Goal: Transaction & Acquisition: Purchase product/service

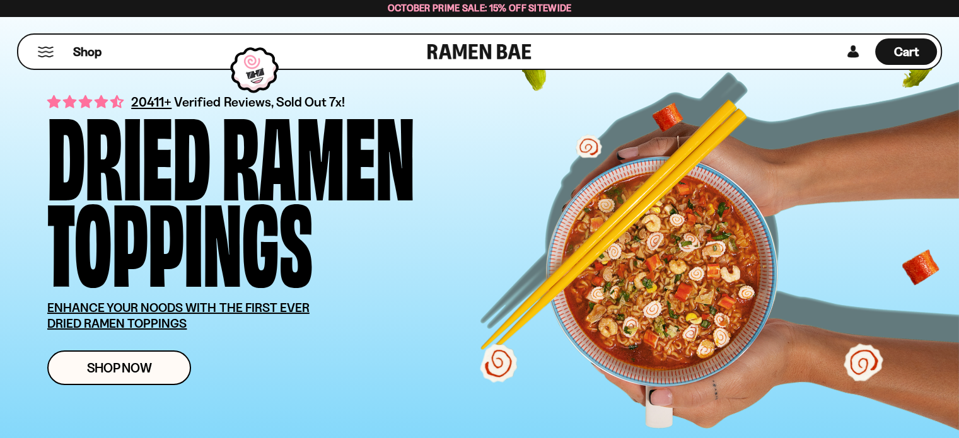
scroll to position [63, 0]
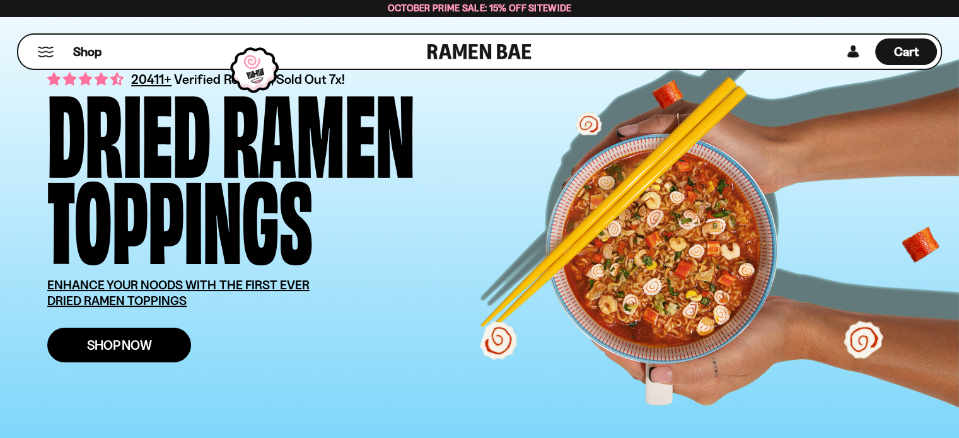
click at [133, 345] on span "Shop Now" at bounding box center [119, 345] width 65 height 13
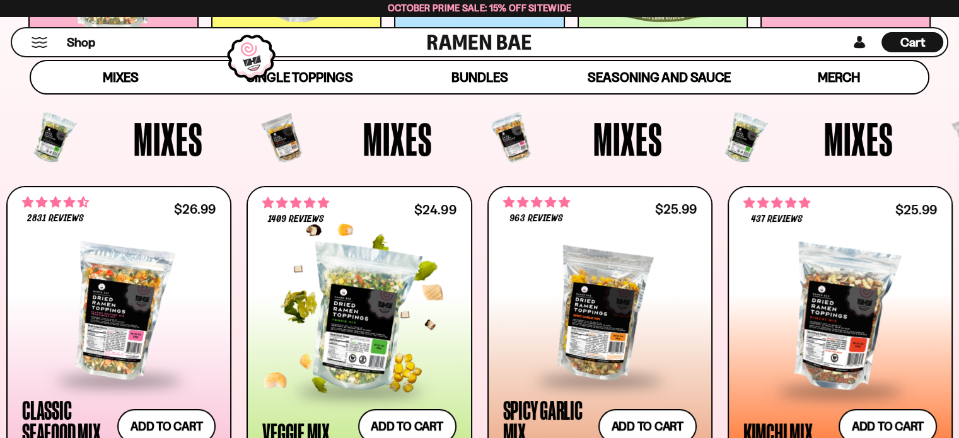
scroll to position [441, 0]
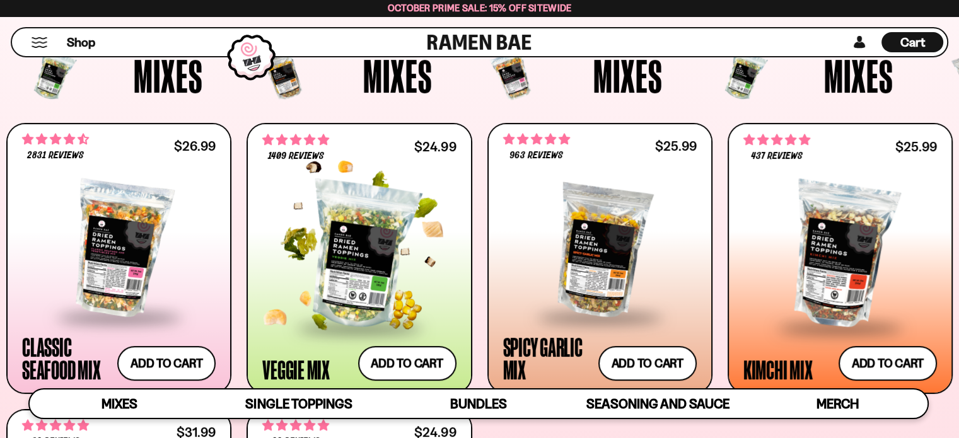
click at [363, 282] on div at bounding box center [359, 254] width 194 height 143
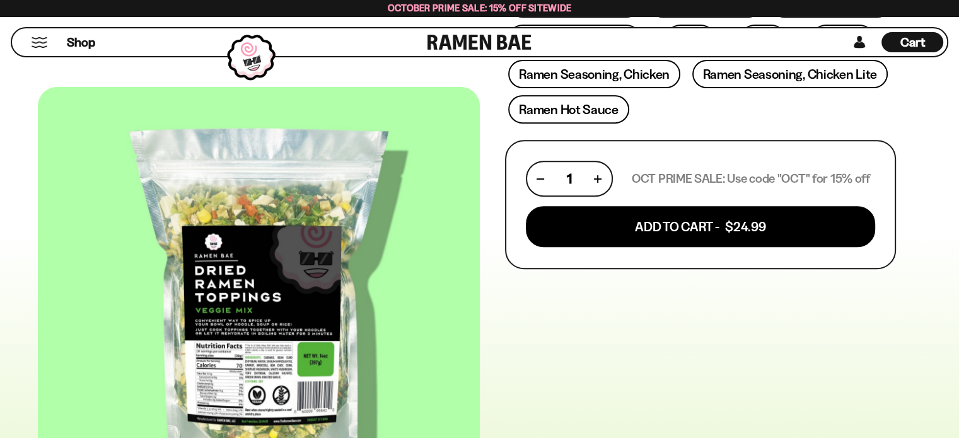
scroll to position [506, 0]
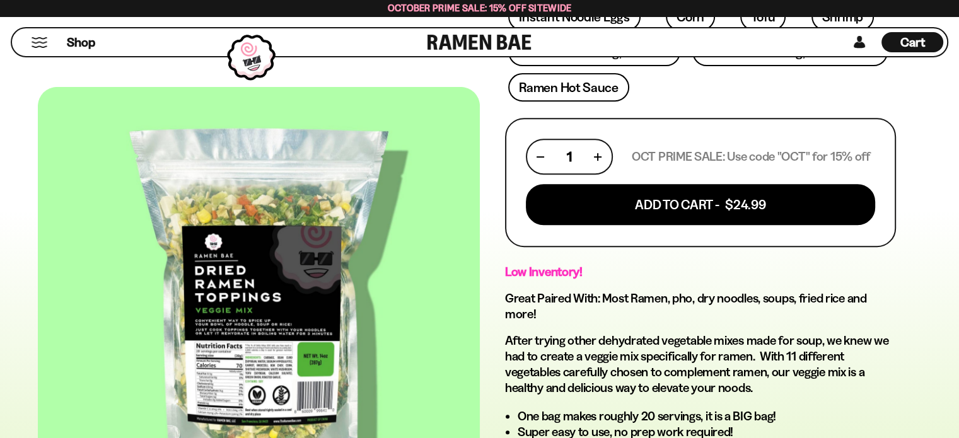
click at [282, 343] on div at bounding box center [259, 302] width 442 height 431
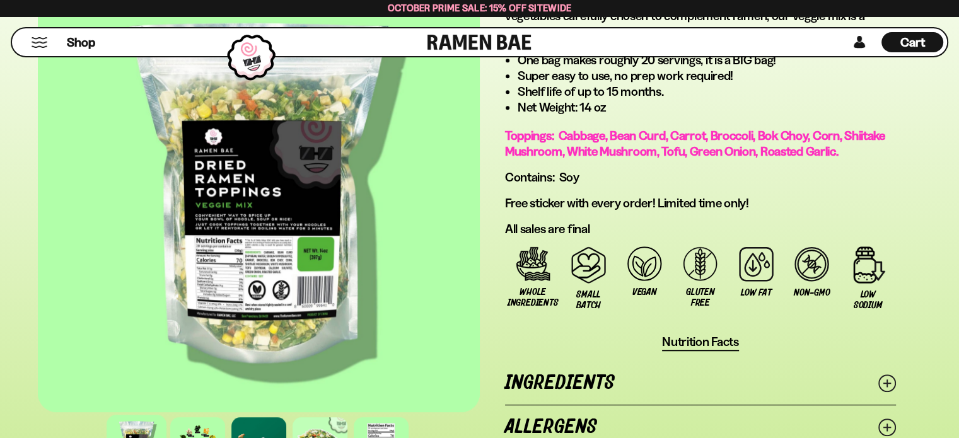
scroll to position [884, 0]
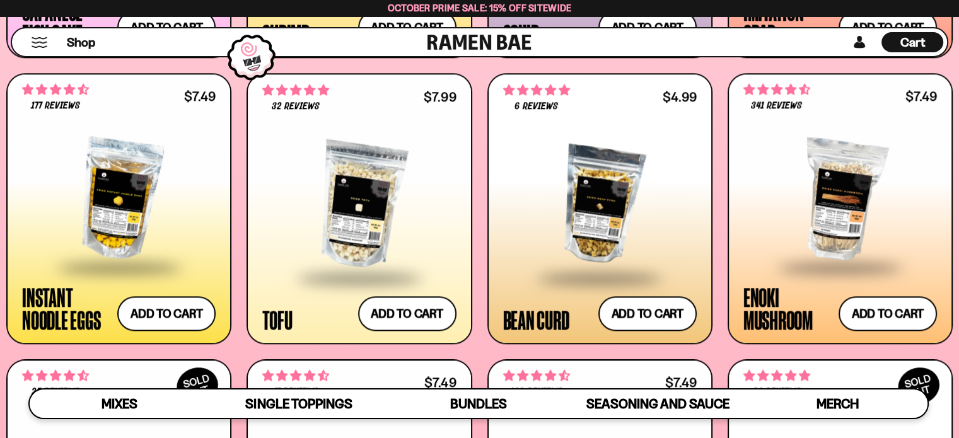
scroll to position [1450, 0]
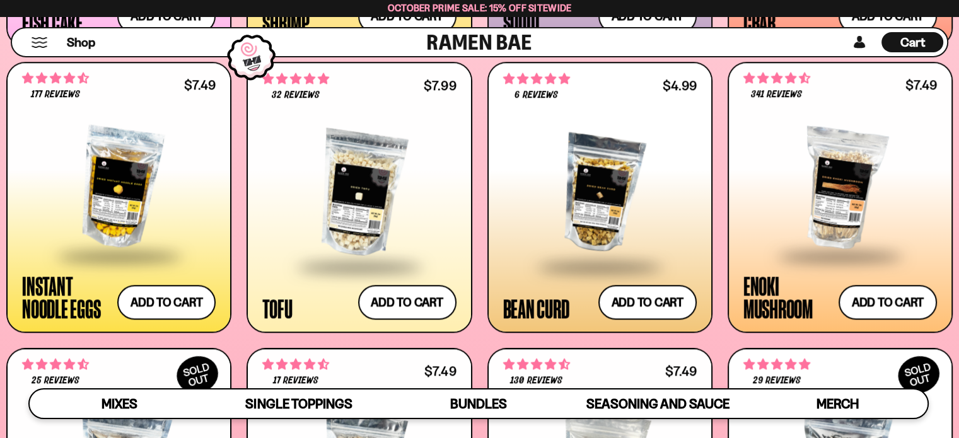
click at [116, 201] on div at bounding box center [119, 188] width 194 height 134
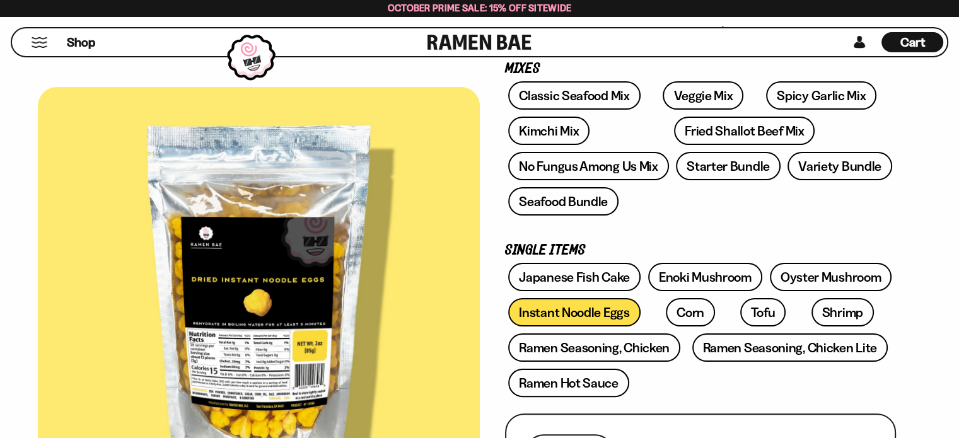
scroll to position [126, 0]
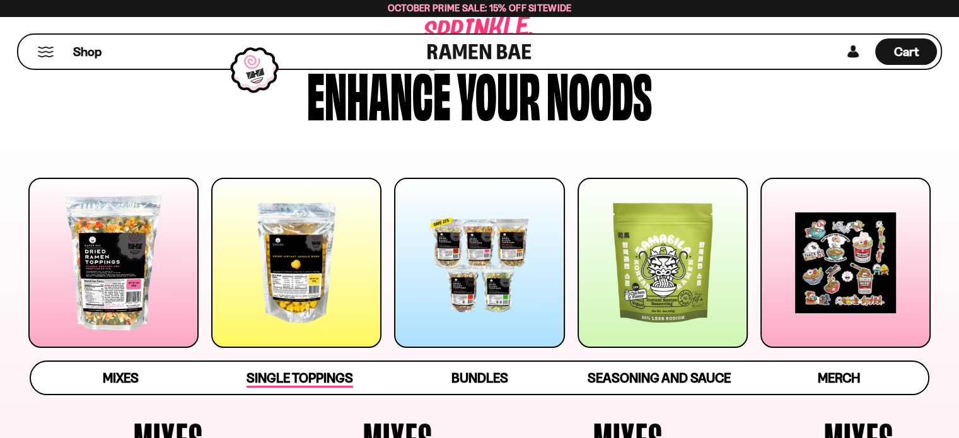
scroll to position [126, 0]
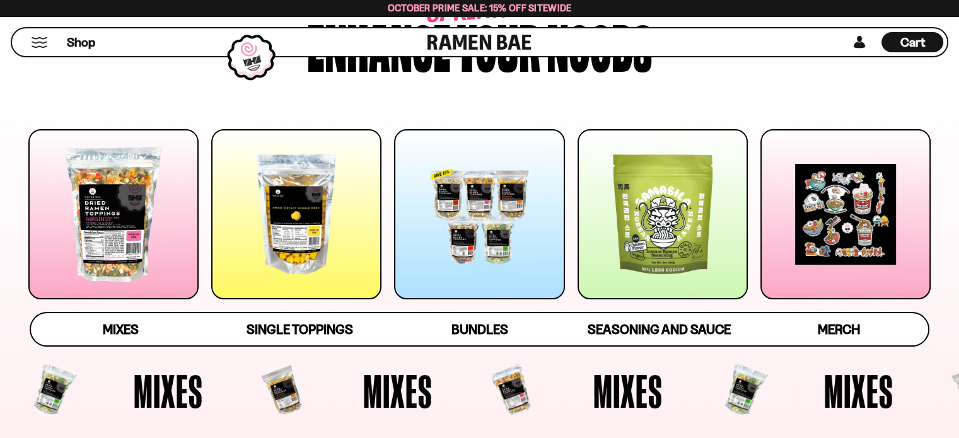
click at [669, 210] on div at bounding box center [663, 214] width 170 height 170
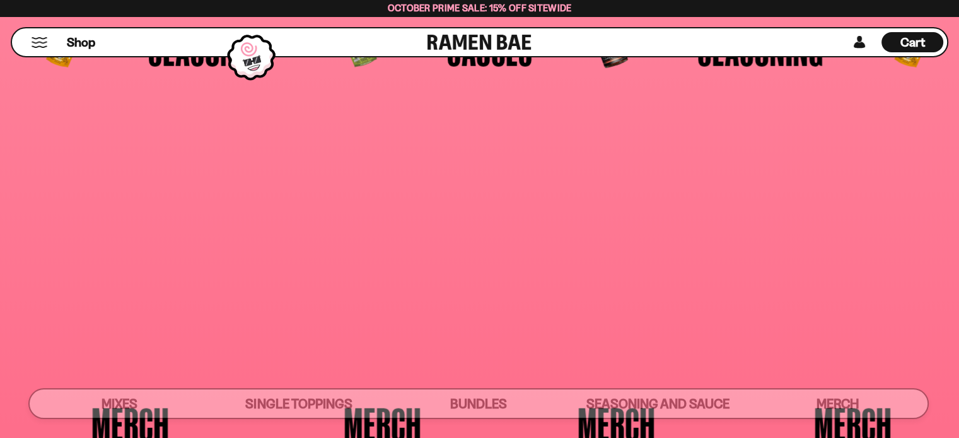
scroll to position [3108, 0]
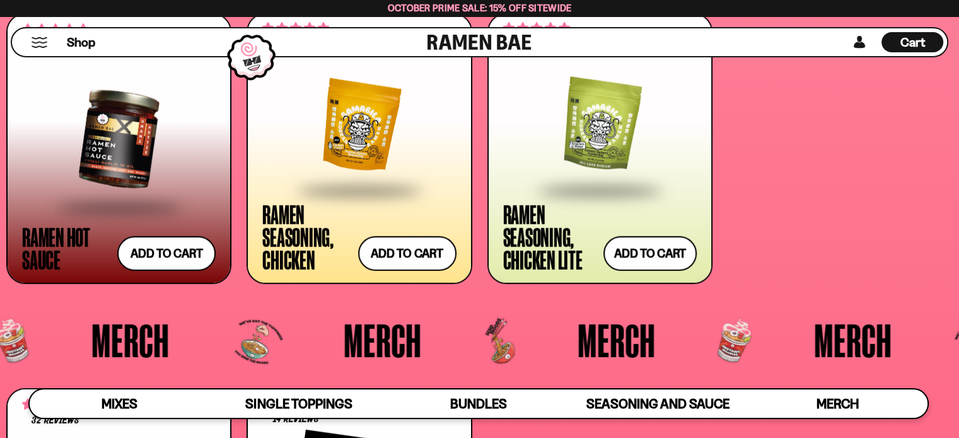
click at [381, 180] on span at bounding box center [359, 192] width 154 height 44
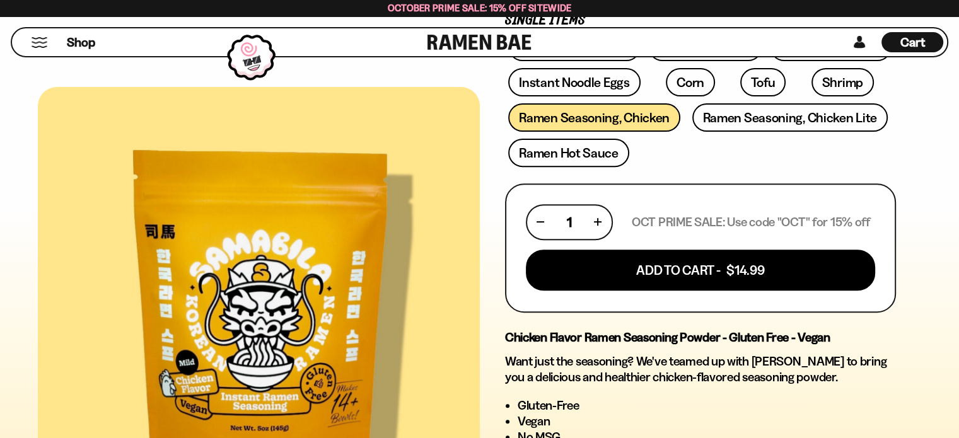
scroll to position [378, 0]
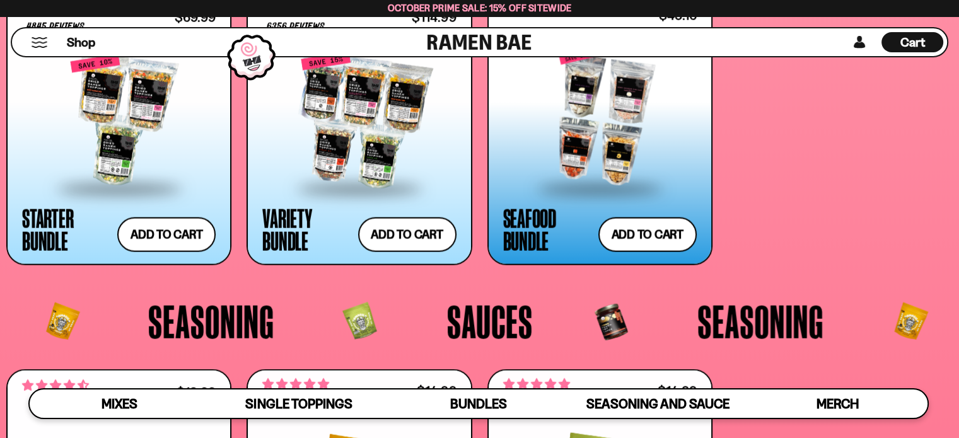
scroll to position [2729, 0]
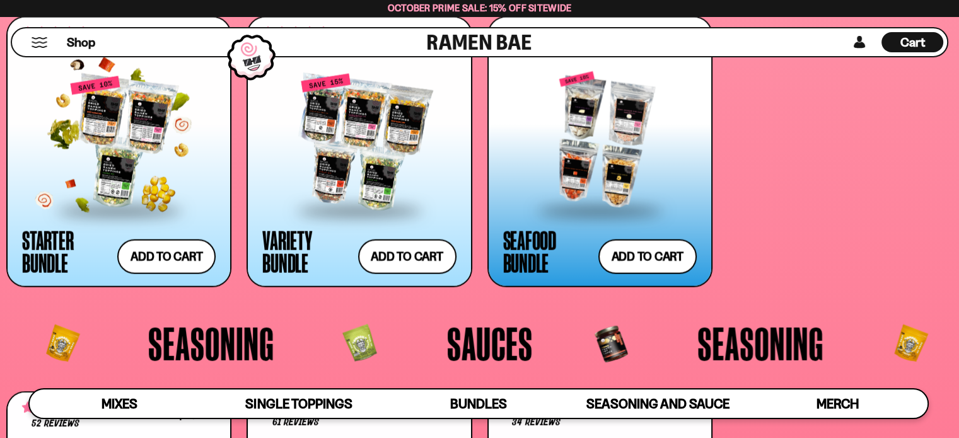
click at [113, 148] on div at bounding box center [119, 143] width 194 height 134
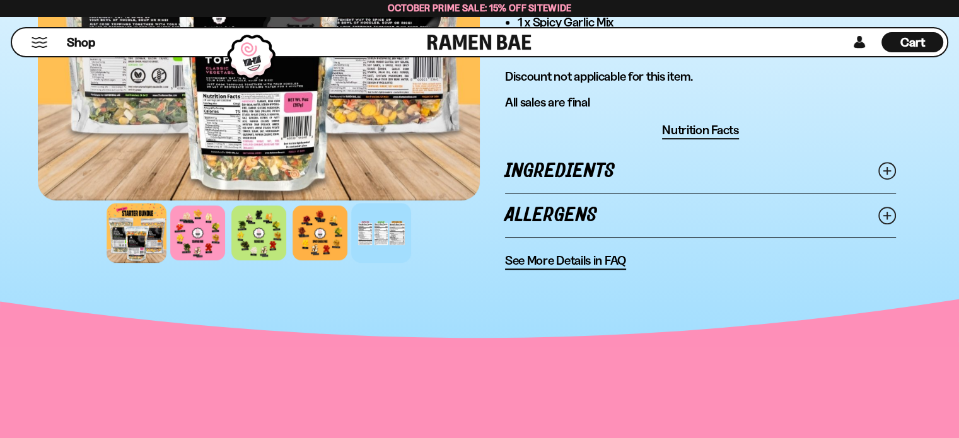
scroll to position [883, 0]
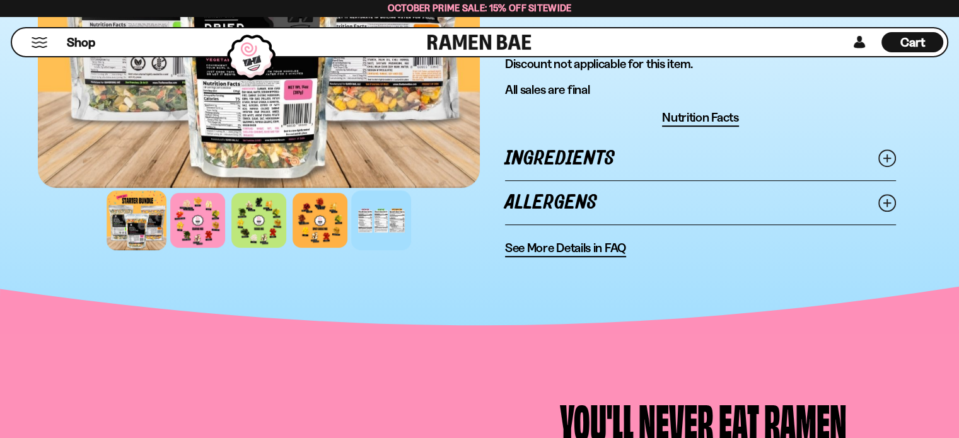
click at [369, 219] on div at bounding box center [381, 220] width 60 height 60
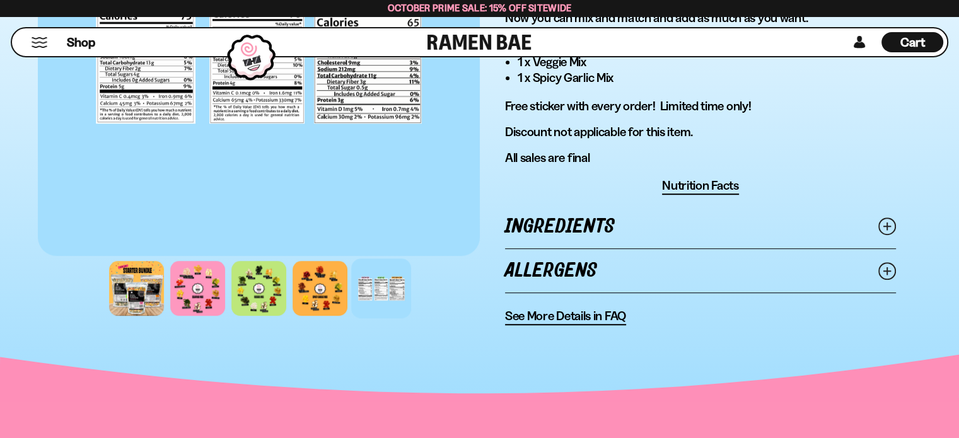
scroll to position [820, 0]
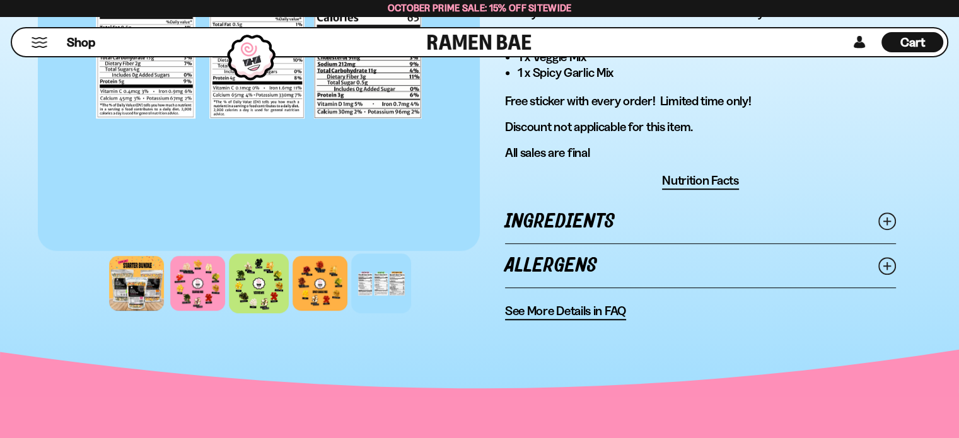
click at [262, 272] on div at bounding box center [259, 283] width 60 height 60
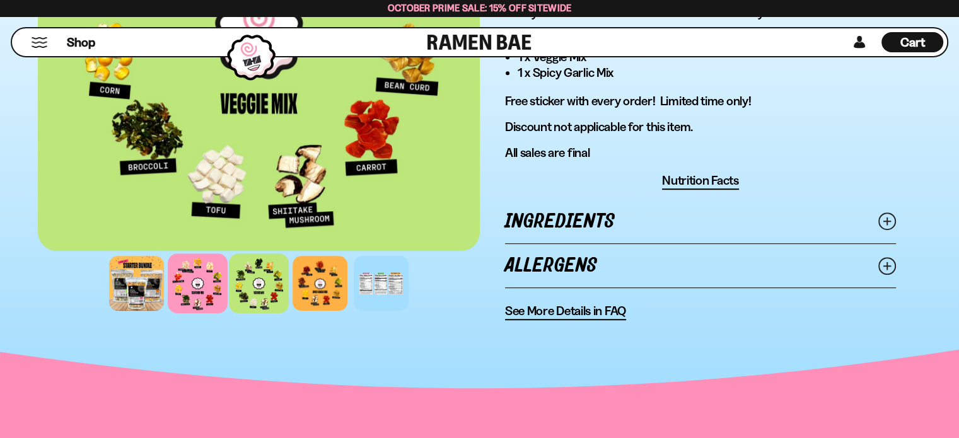
click at [197, 284] on div at bounding box center [198, 283] width 60 height 60
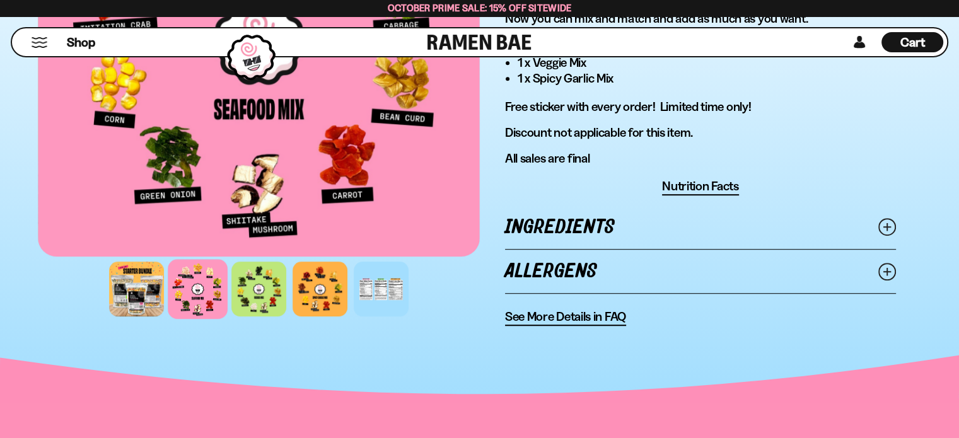
scroll to position [883, 0]
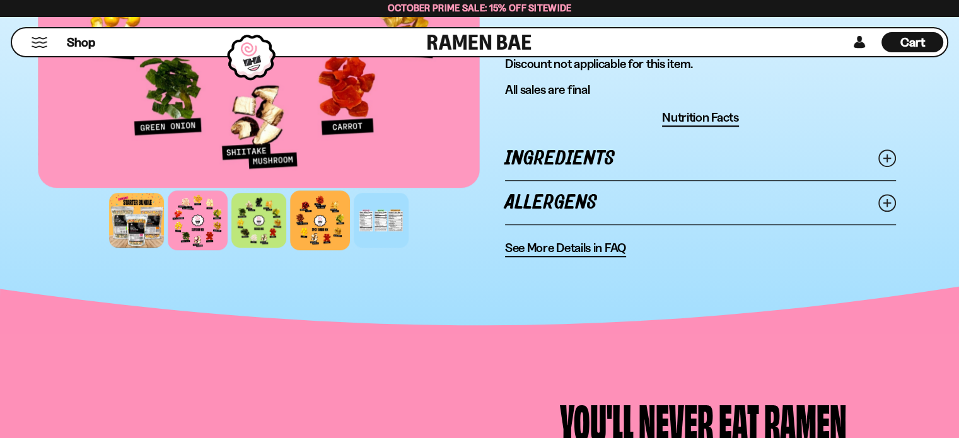
click at [318, 215] on div at bounding box center [320, 220] width 60 height 60
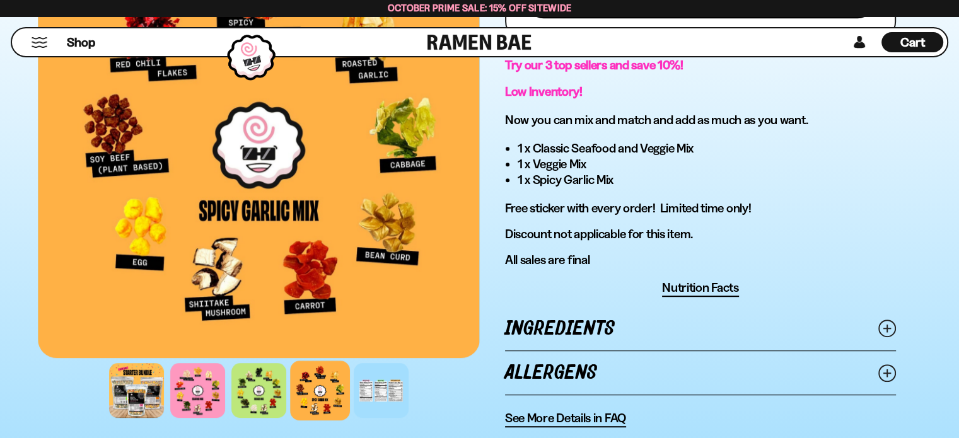
scroll to position [820, 0]
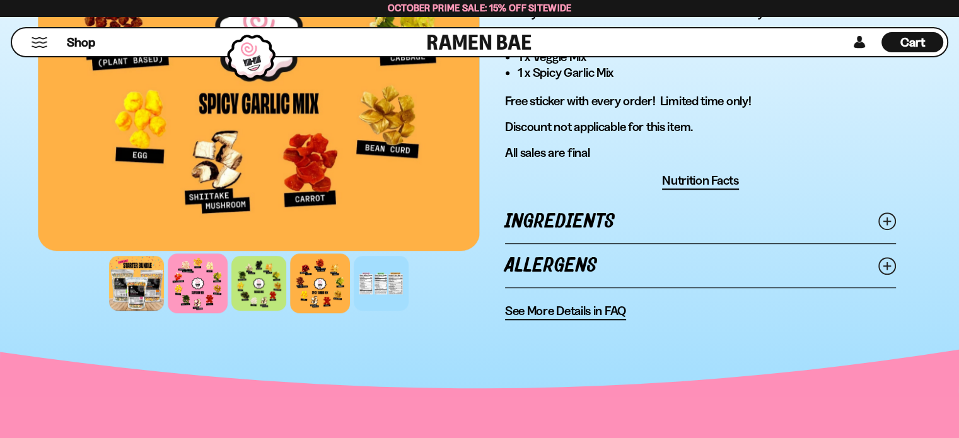
click at [202, 282] on div at bounding box center [198, 283] width 60 height 60
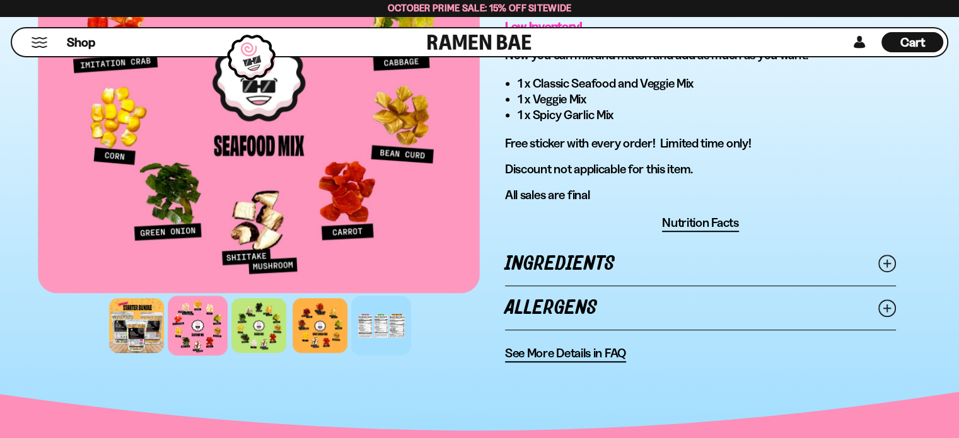
scroll to position [883, 0]
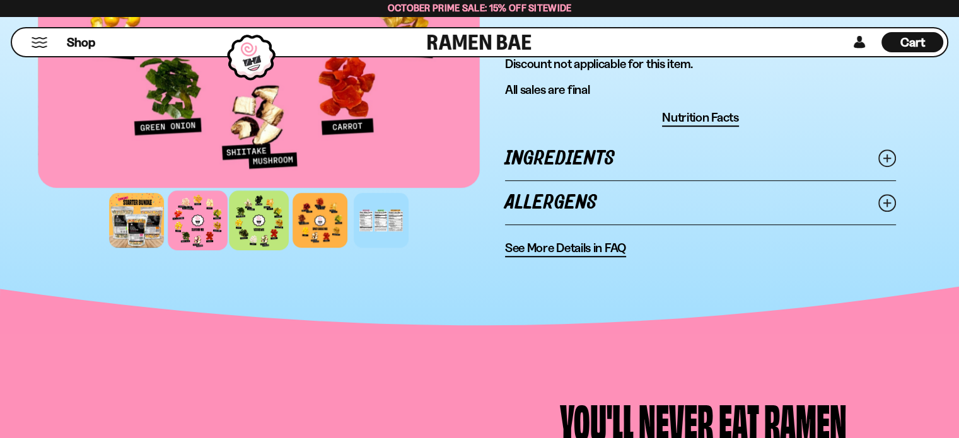
click at [250, 216] on div at bounding box center [259, 220] width 60 height 60
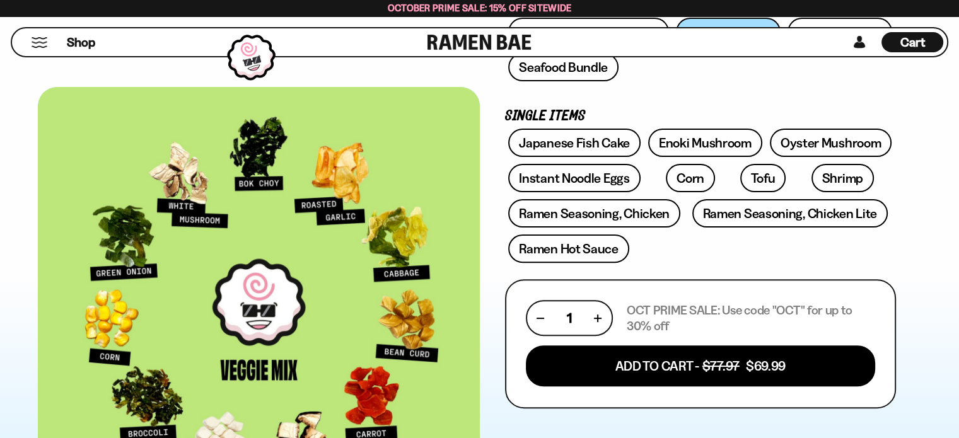
scroll to position [315, 0]
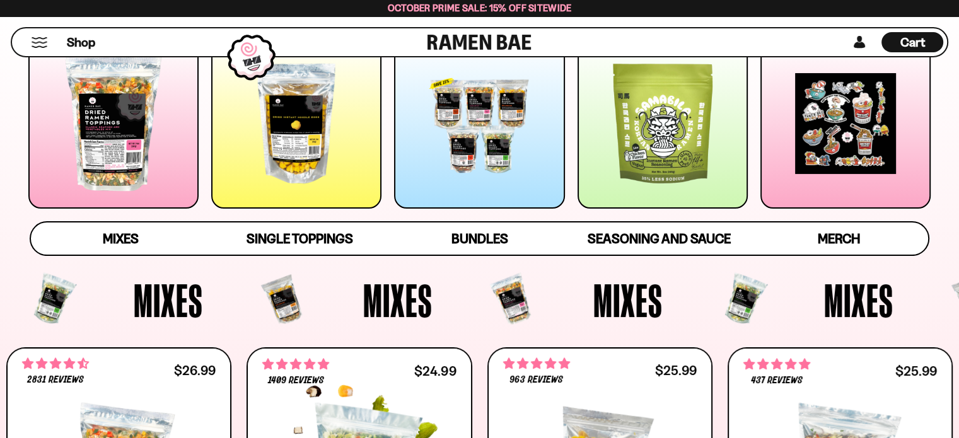
scroll to position [189, 0]
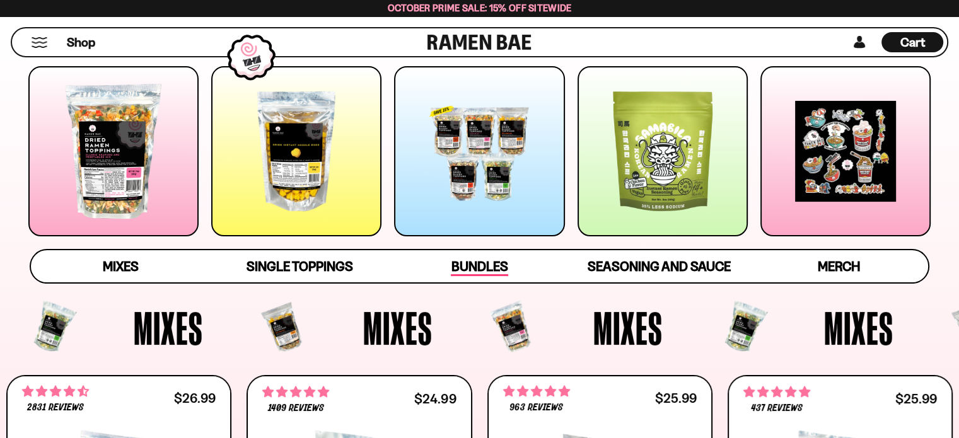
click at [474, 265] on span "Bundles" at bounding box center [479, 268] width 57 height 18
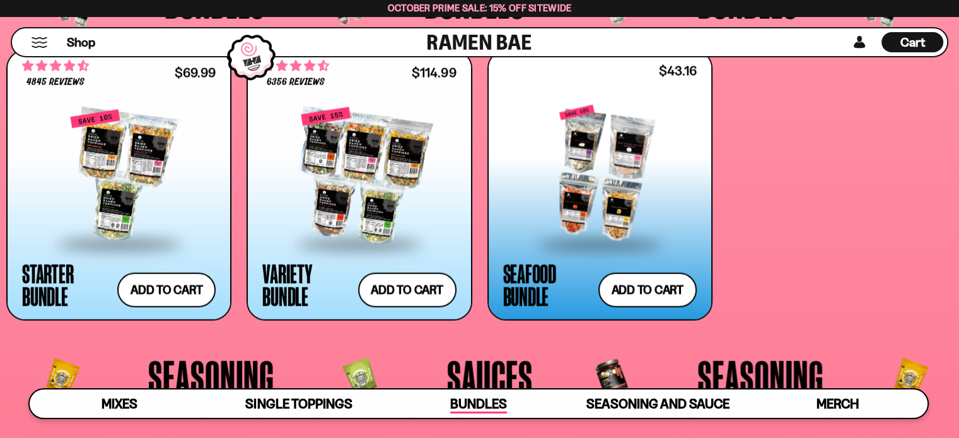
scroll to position [2733, 0]
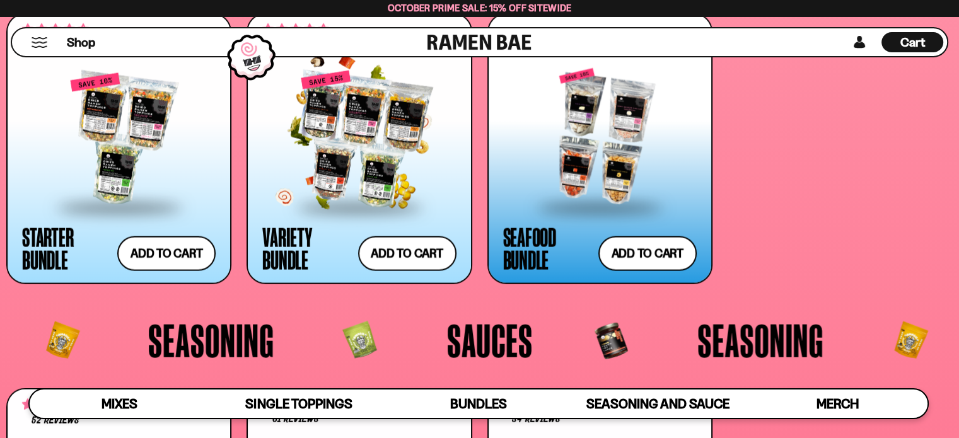
click at [366, 165] on div at bounding box center [359, 140] width 194 height 134
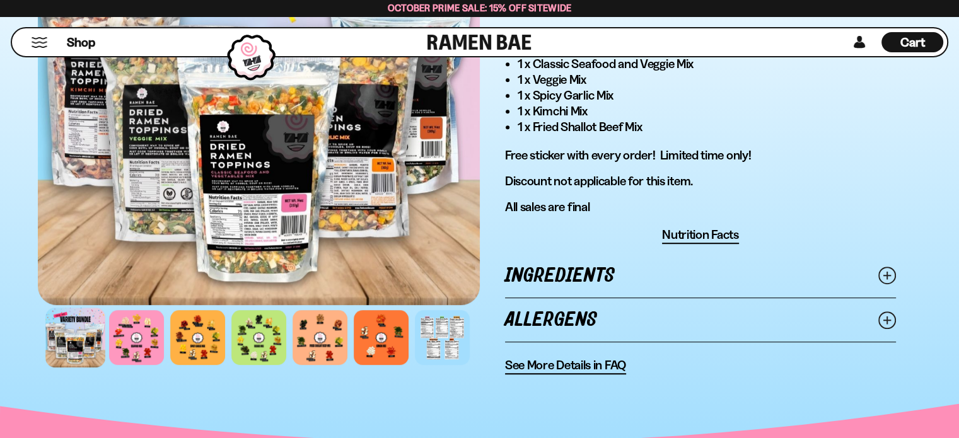
scroll to position [820, 0]
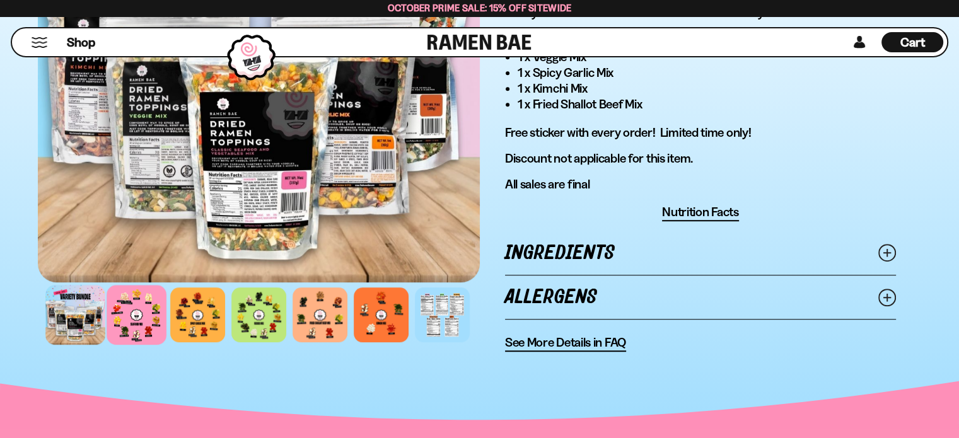
click at [132, 310] on div at bounding box center [137, 315] width 60 height 60
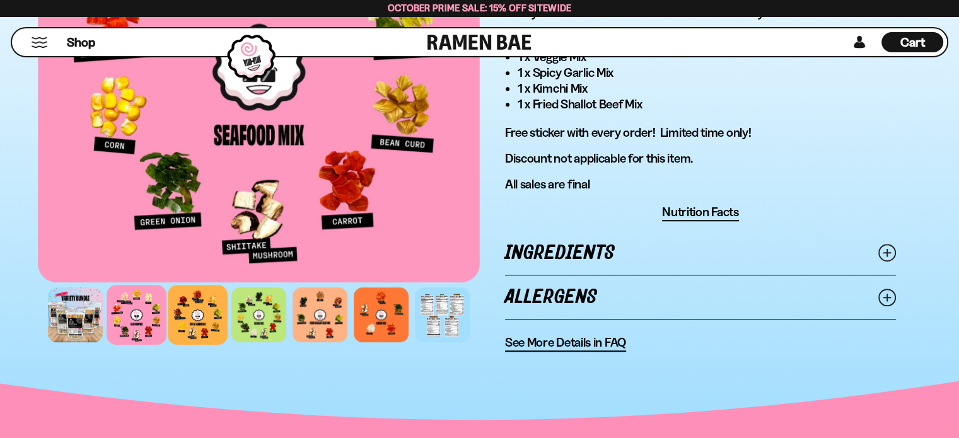
click at [189, 317] on div at bounding box center [198, 315] width 60 height 60
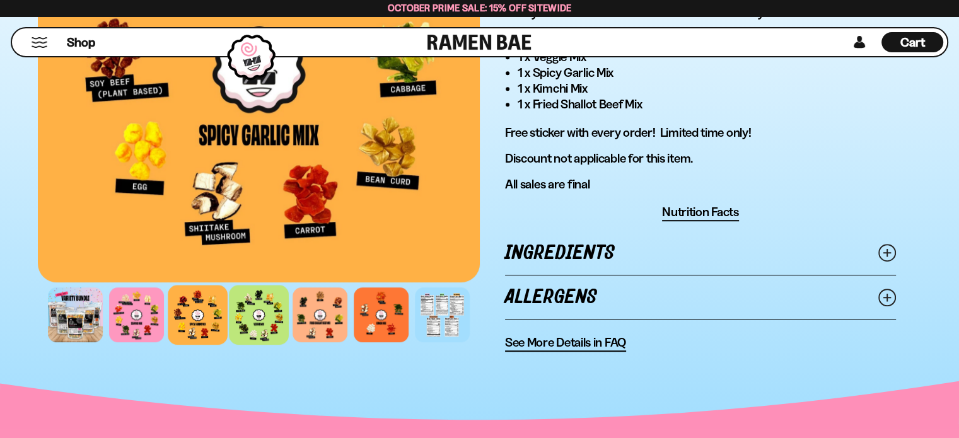
click at [247, 317] on div at bounding box center [259, 315] width 60 height 60
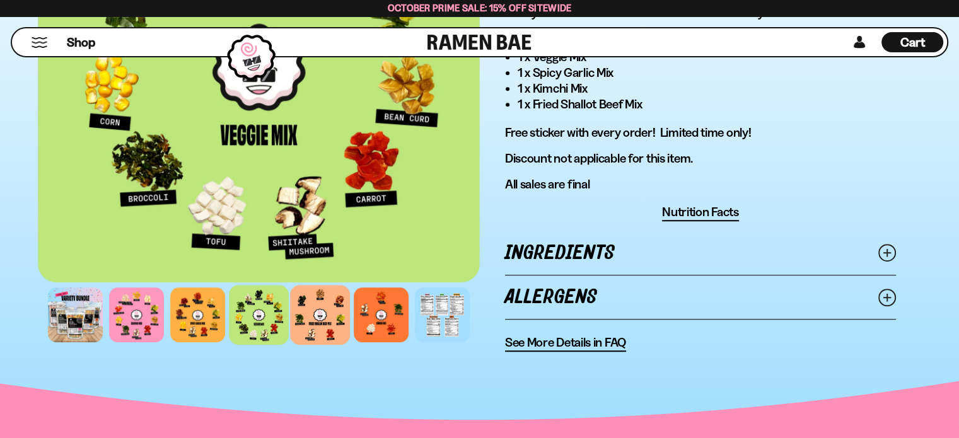
click at [315, 313] on div at bounding box center [320, 315] width 60 height 60
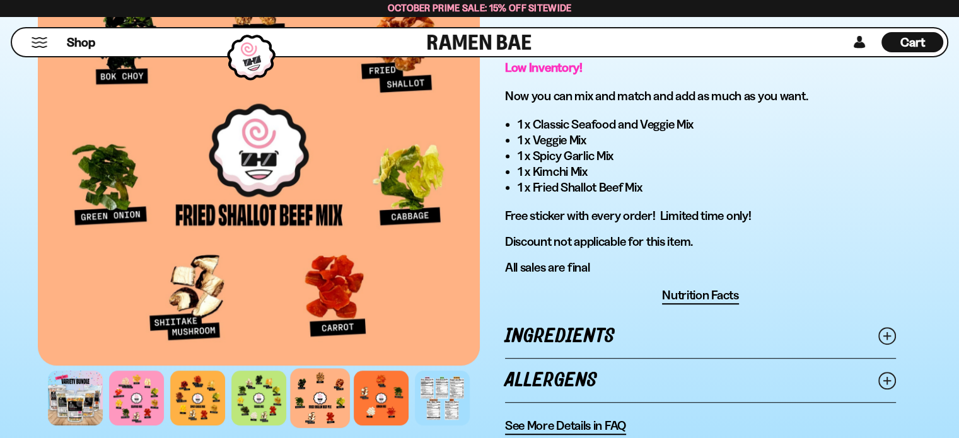
scroll to position [883, 0]
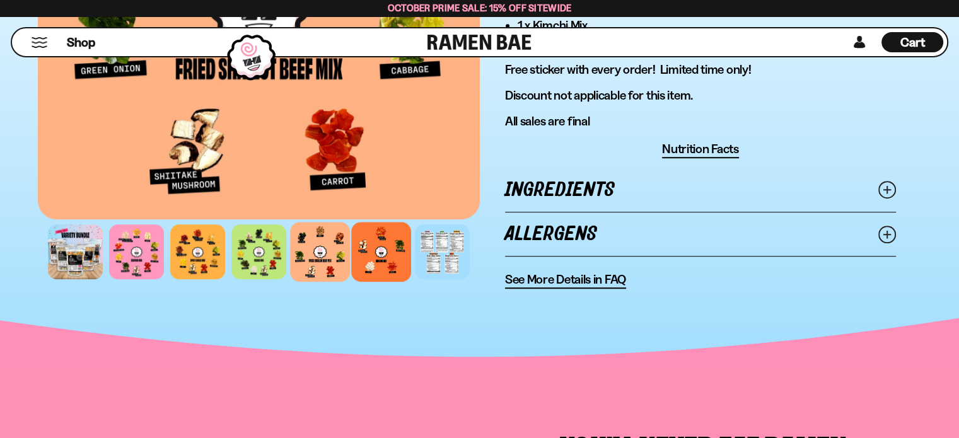
click at [380, 257] on div at bounding box center [381, 252] width 60 height 60
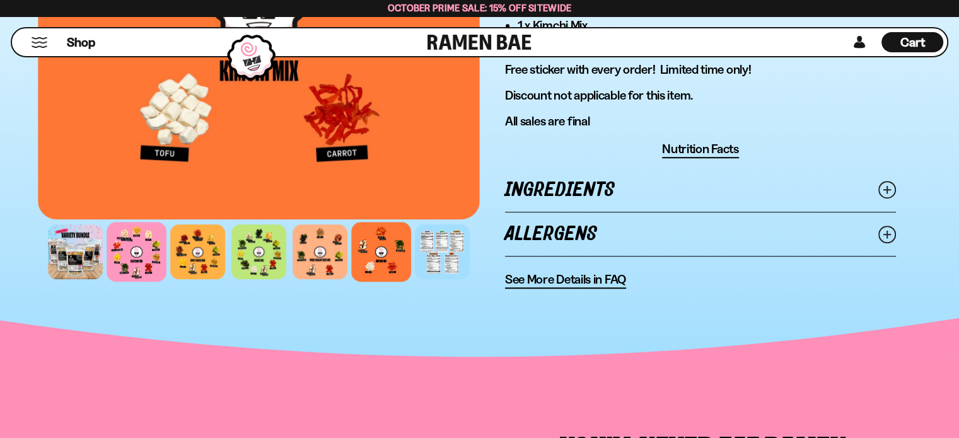
click at [137, 247] on div at bounding box center [137, 252] width 60 height 60
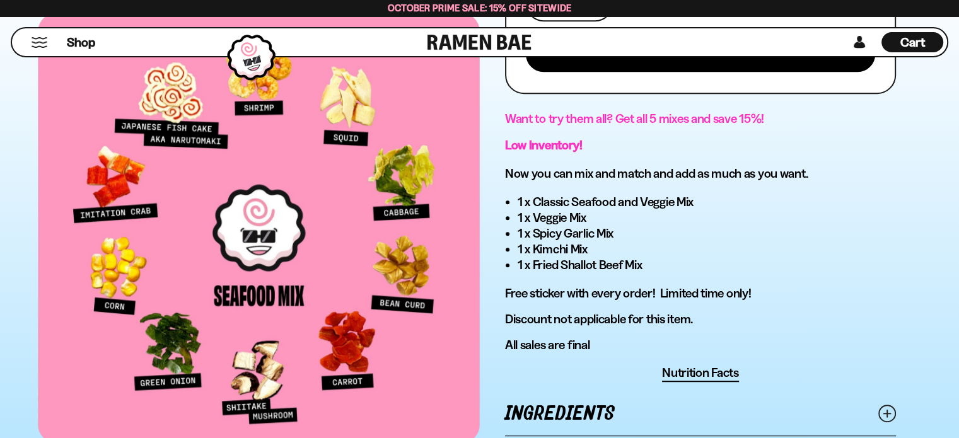
scroll to position [631, 0]
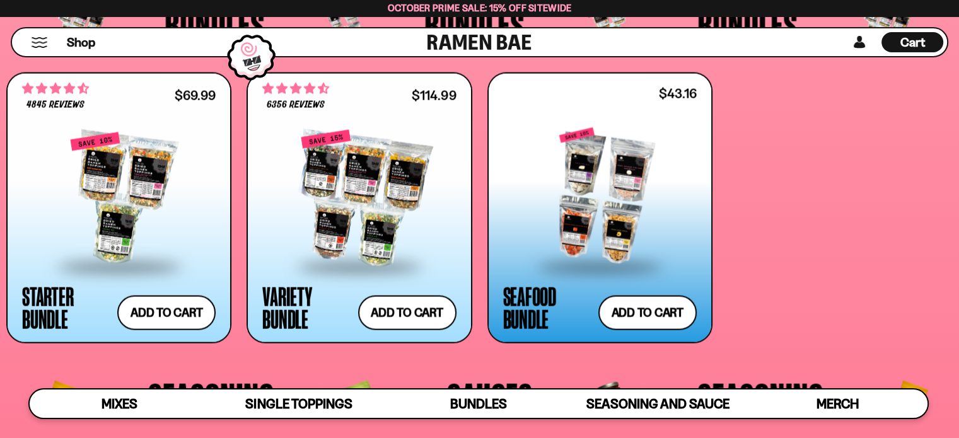
scroll to position [2641, 0]
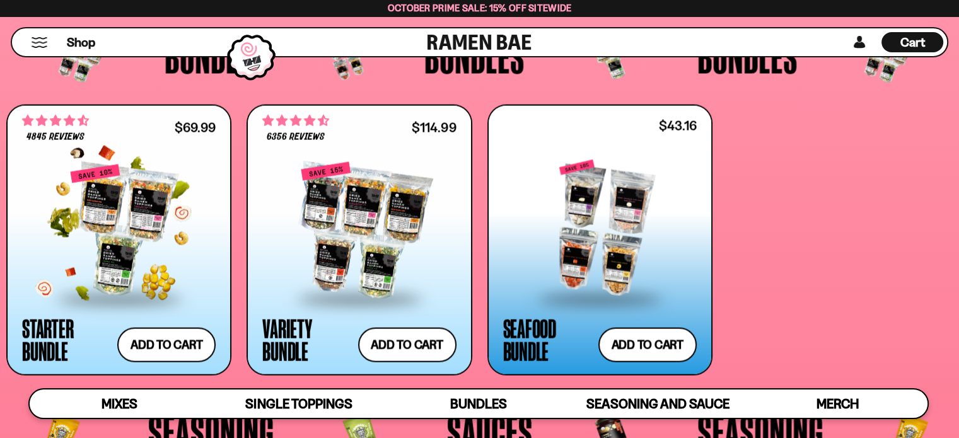
click at [116, 230] on div at bounding box center [119, 231] width 194 height 134
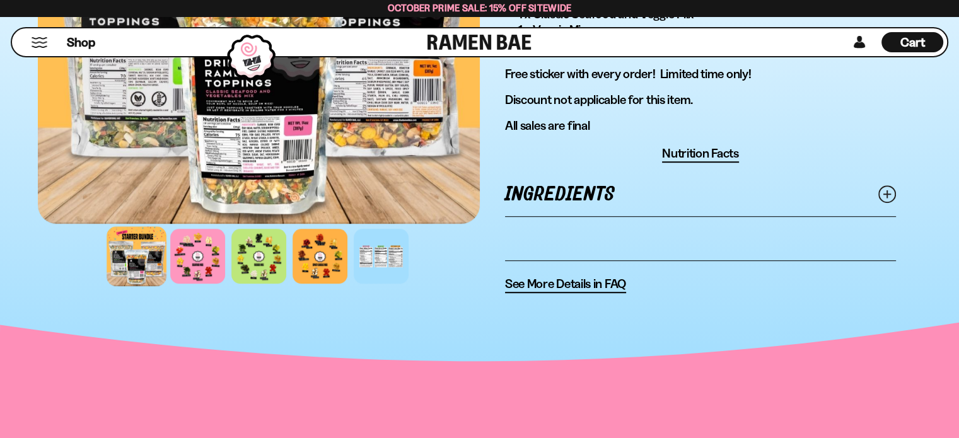
scroll to position [883, 0]
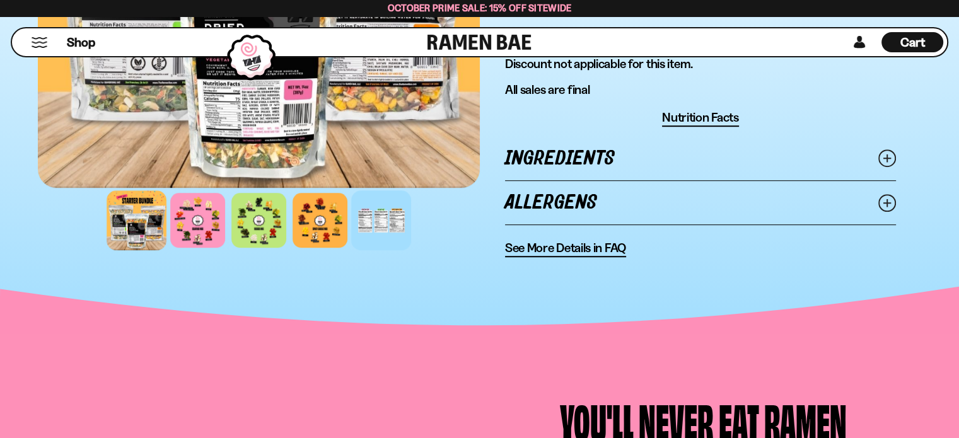
click at [387, 208] on div at bounding box center [381, 220] width 60 height 60
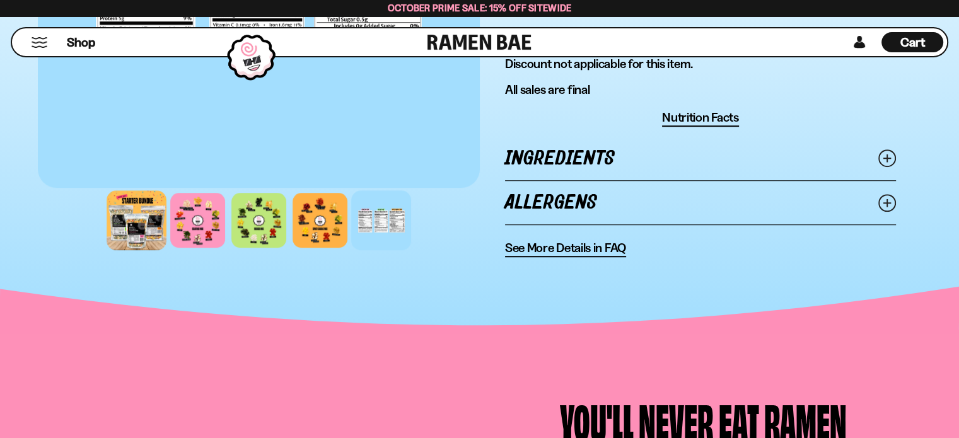
click at [137, 201] on div at bounding box center [137, 220] width 60 height 60
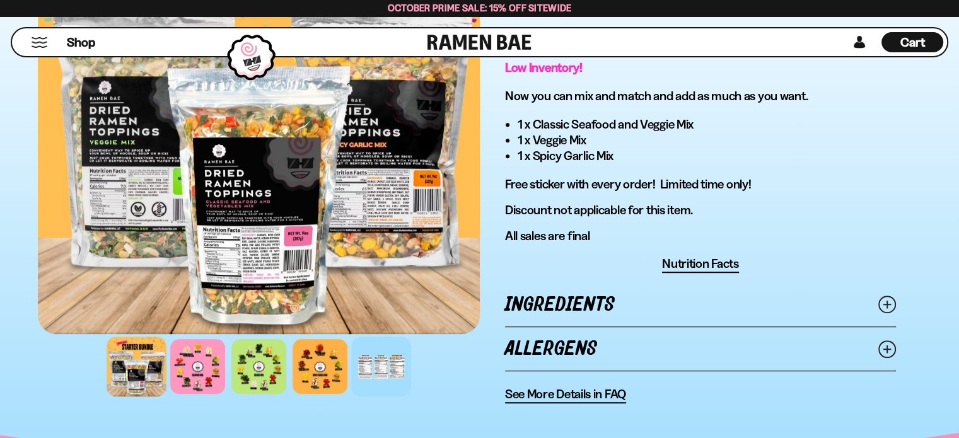
scroll to position [820, 0]
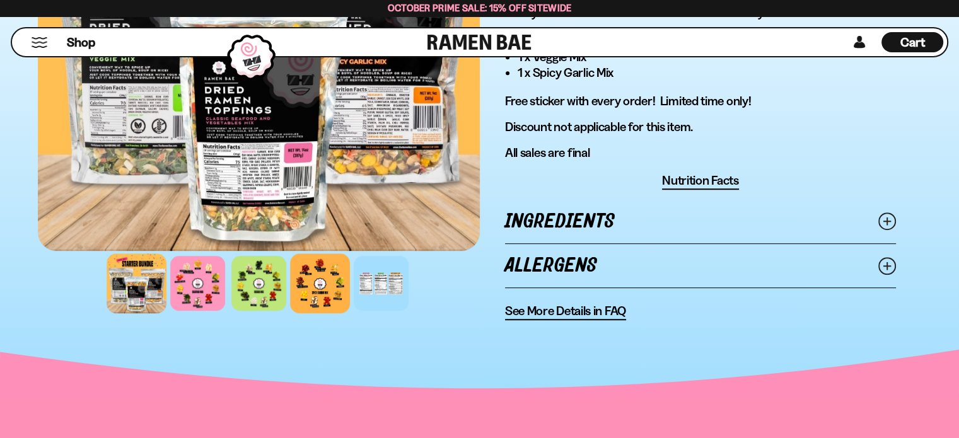
click at [322, 279] on div at bounding box center [320, 283] width 60 height 60
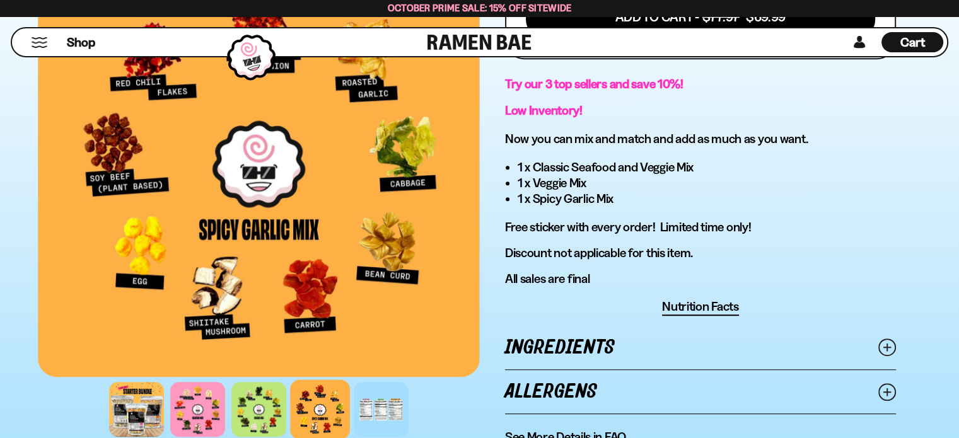
scroll to position [757, 0]
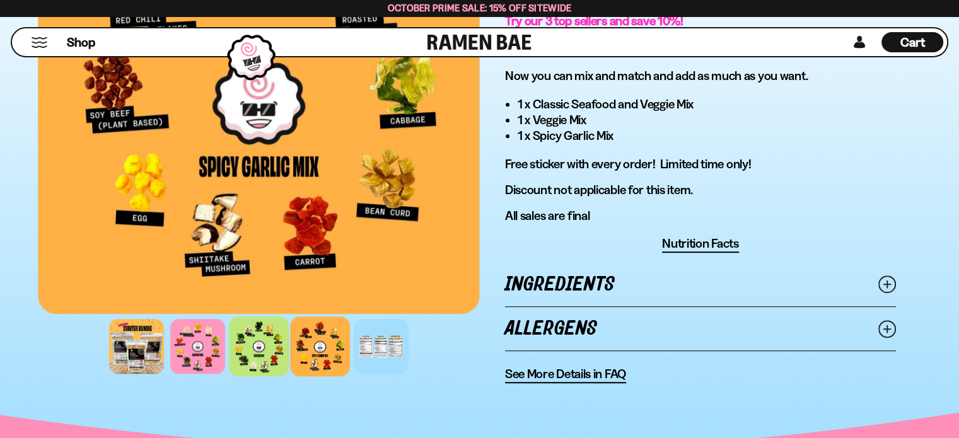
click at [257, 341] on div at bounding box center [259, 347] width 60 height 60
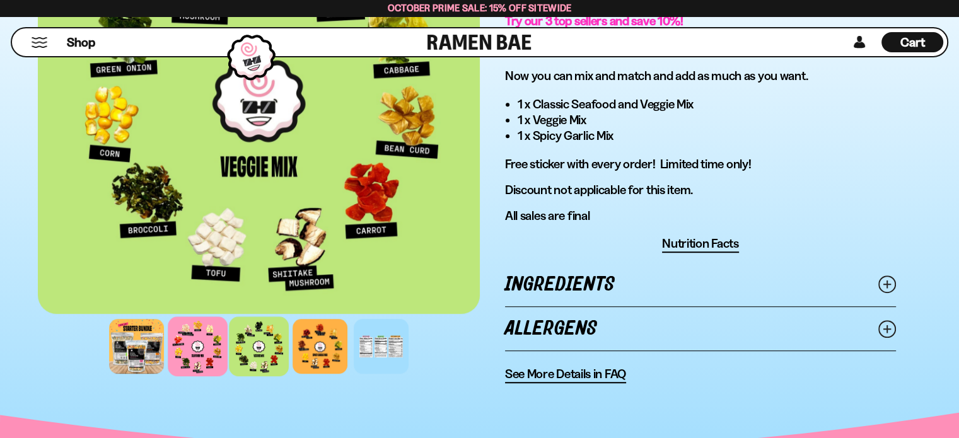
click at [207, 344] on div at bounding box center [198, 347] width 60 height 60
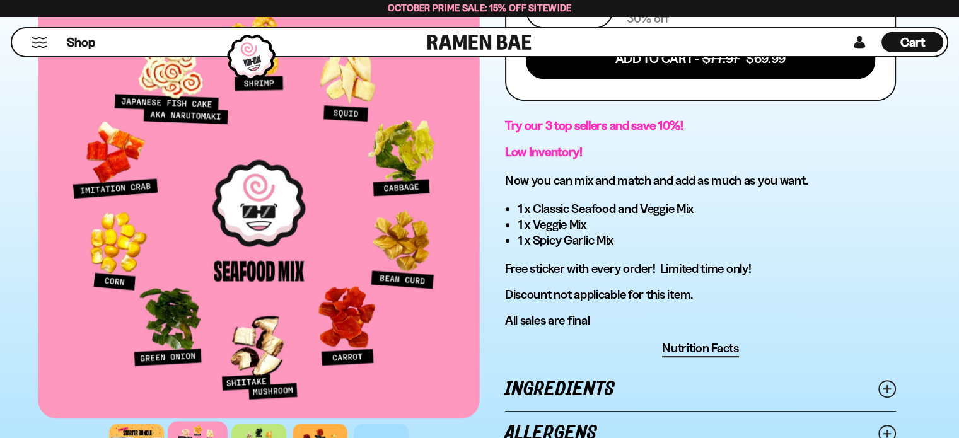
scroll to position [631, 0]
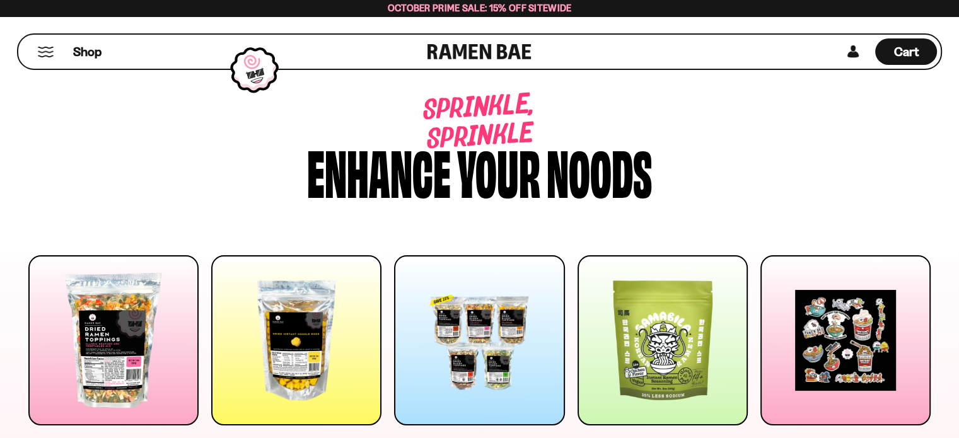
scroll to position [2641, 0]
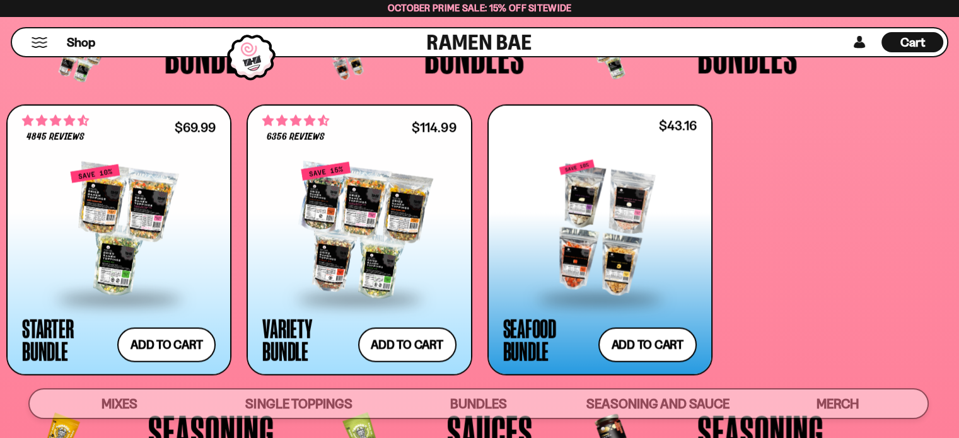
click at [494, 351] on div "**********" at bounding box center [600, 240] width 223 height 269
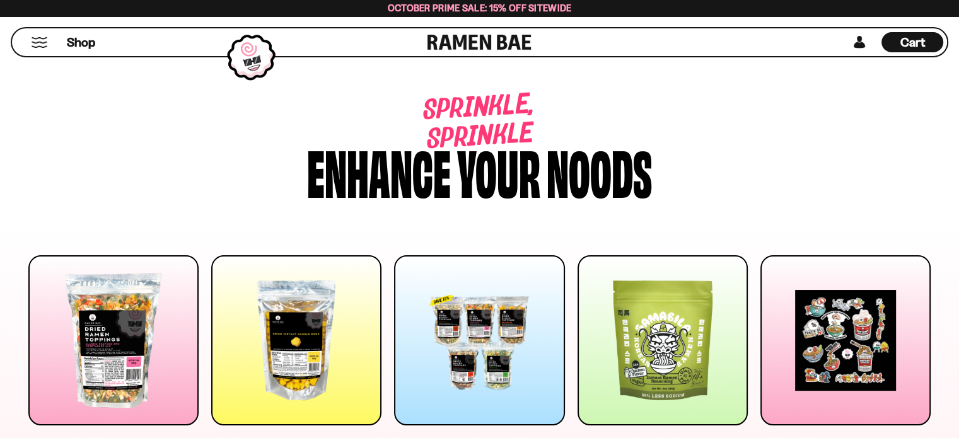
scroll to position [2641, 0]
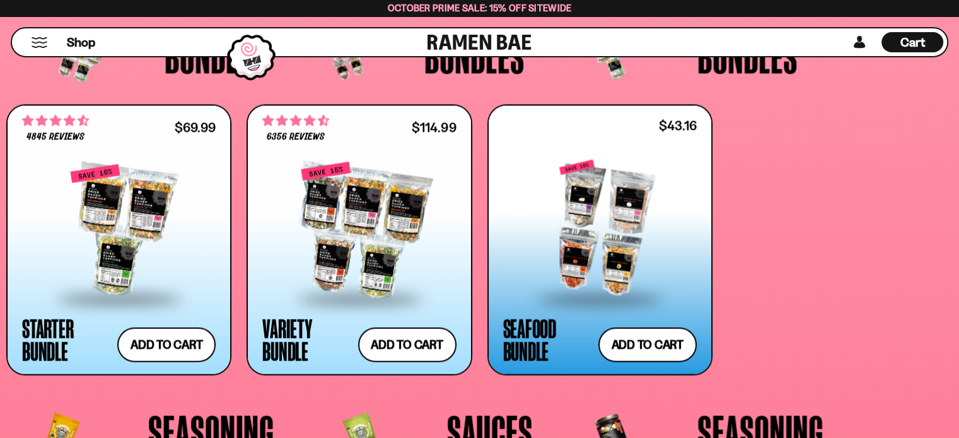
click at [504, 343] on link "**********" at bounding box center [599, 240] width 225 height 271
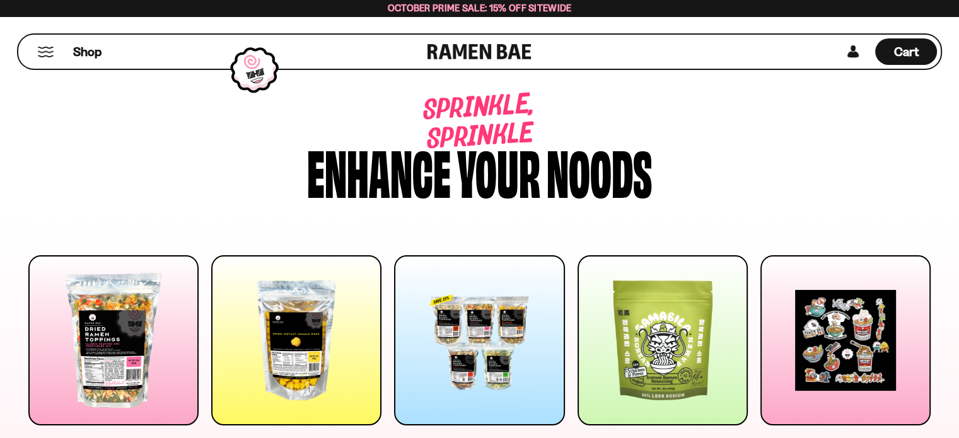
scroll to position [2641, 0]
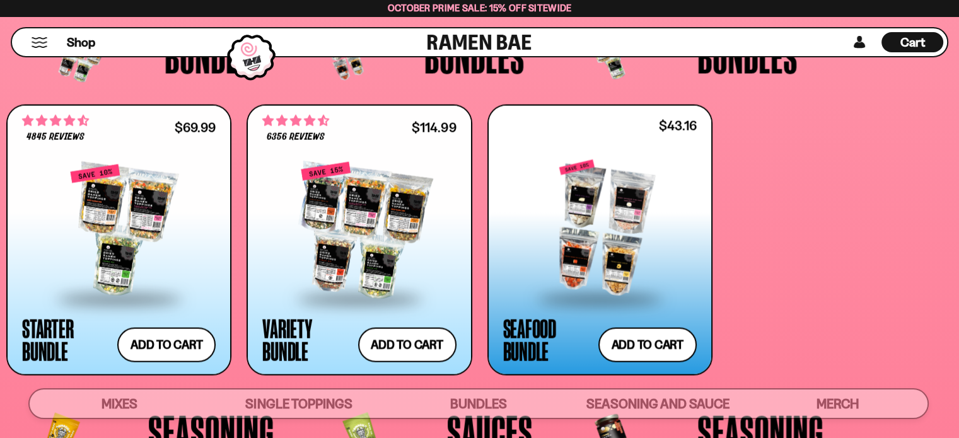
click at [494, 327] on div "**********" at bounding box center [600, 240] width 223 height 269
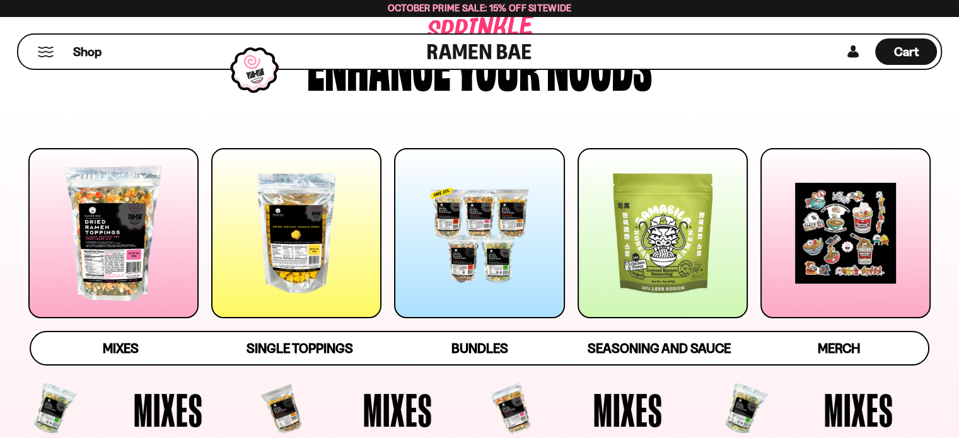
scroll to position [126, 0]
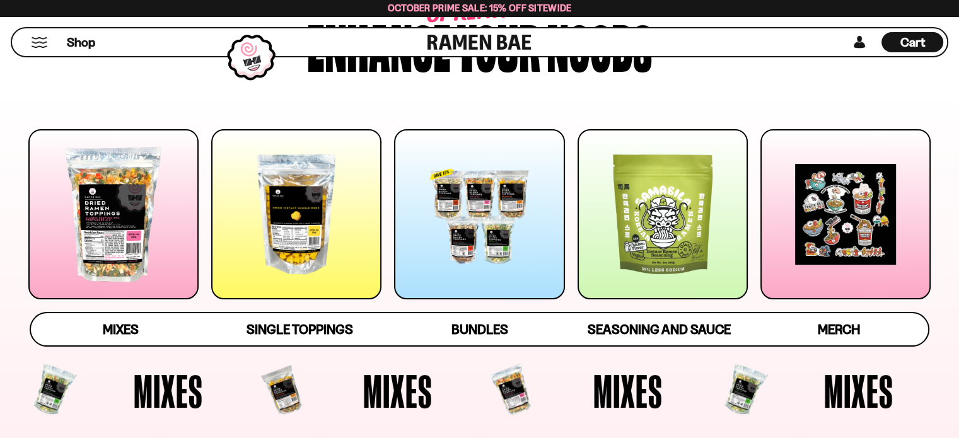
click at [451, 235] on div at bounding box center [479, 214] width 170 height 170
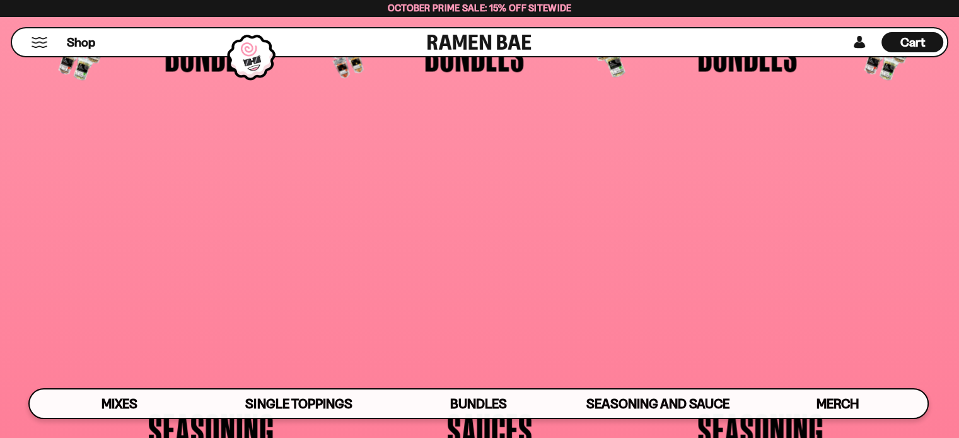
scroll to position [2733, 0]
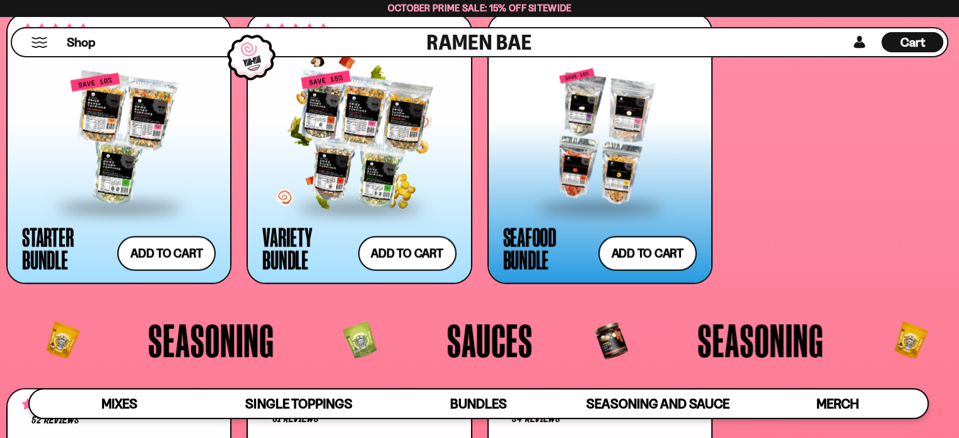
click at [369, 159] on div at bounding box center [359, 140] width 194 height 134
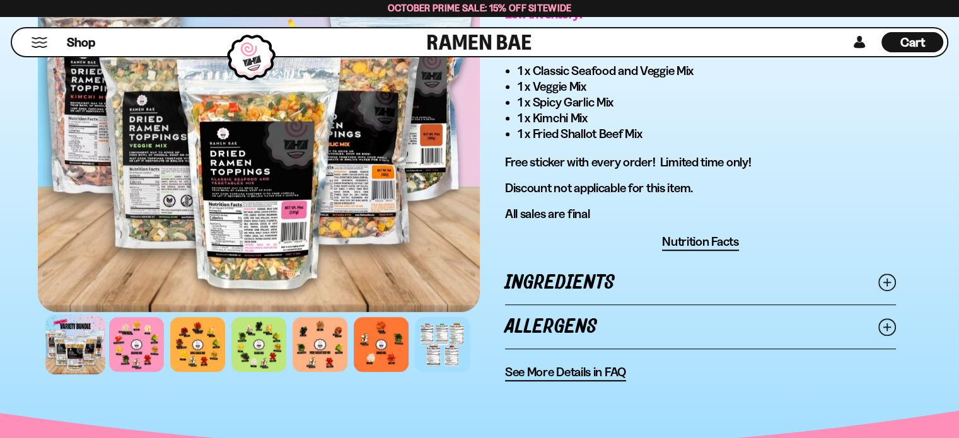
scroll to position [820, 0]
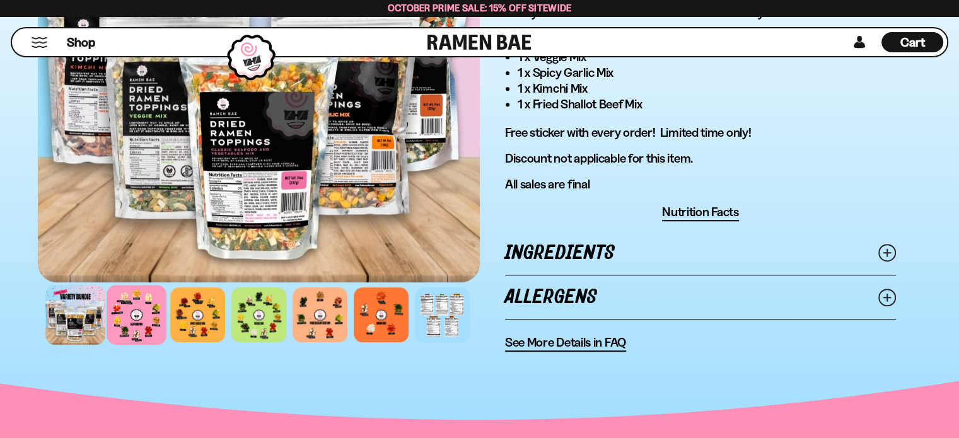
click at [126, 303] on div at bounding box center [137, 315] width 60 height 60
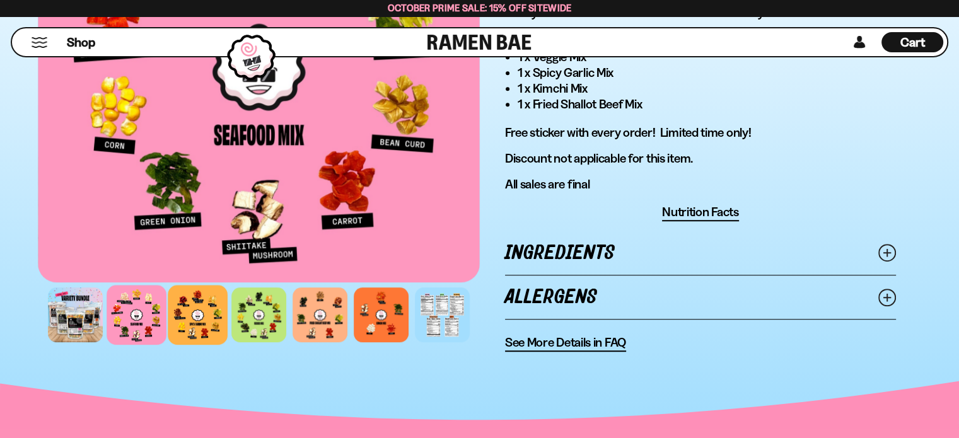
click at [207, 301] on div at bounding box center [198, 315] width 60 height 60
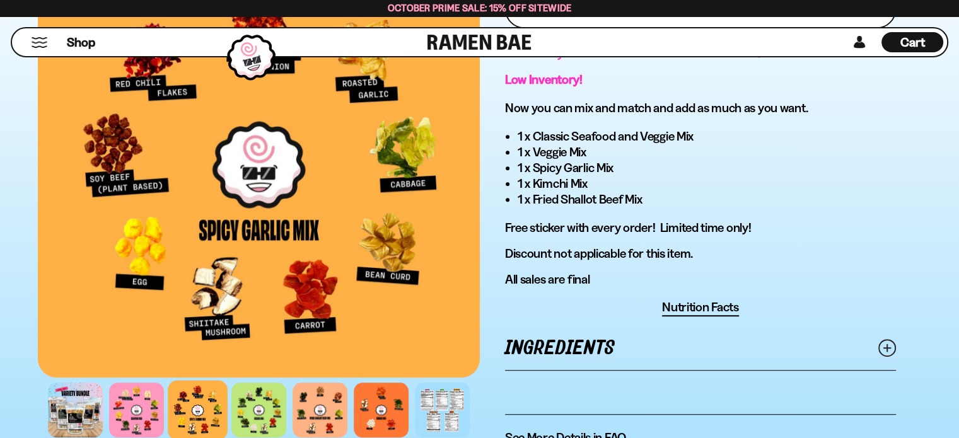
scroll to position [757, 0]
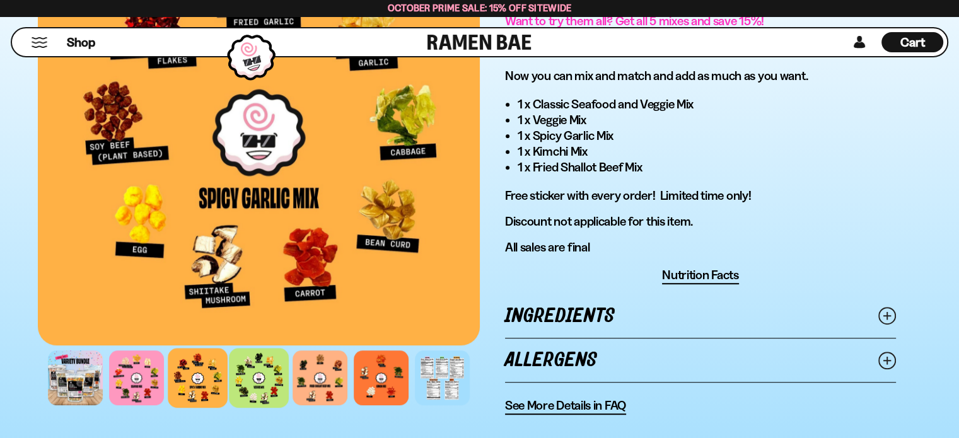
click at [264, 375] on div at bounding box center [259, 378] width 60 height 60
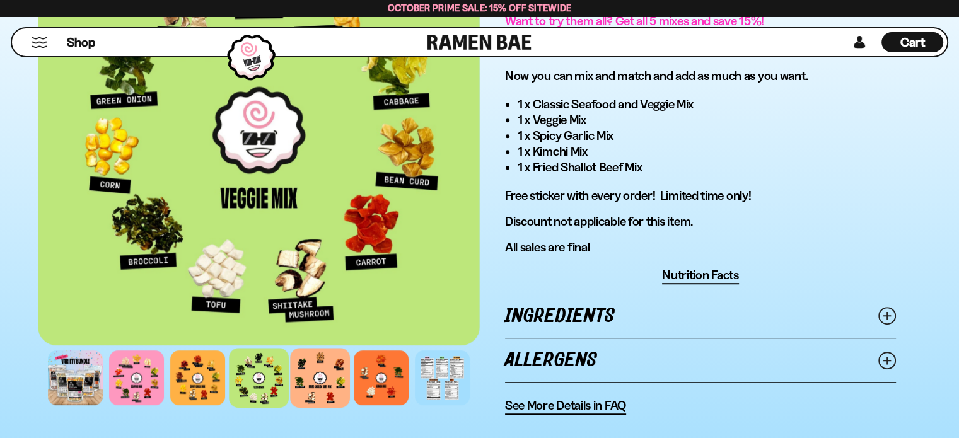
click at [313, 381] on div at bounding box center [320, 378] width 60 height 60
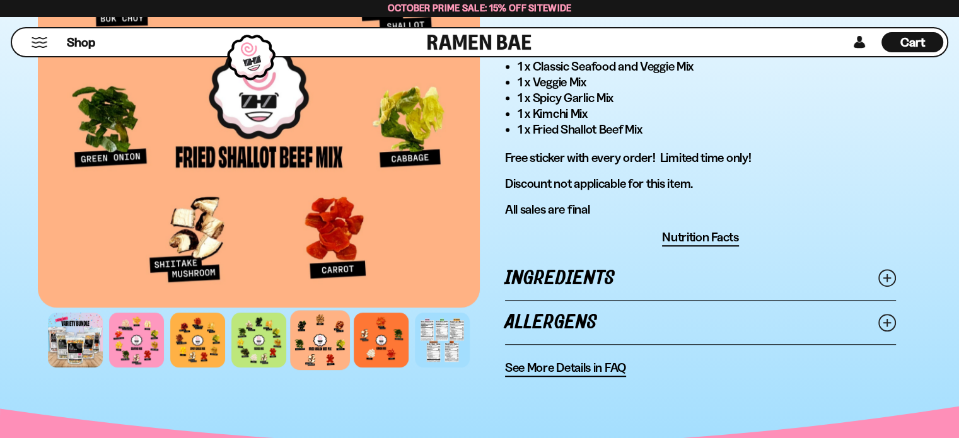
scroll to position [820, 0]
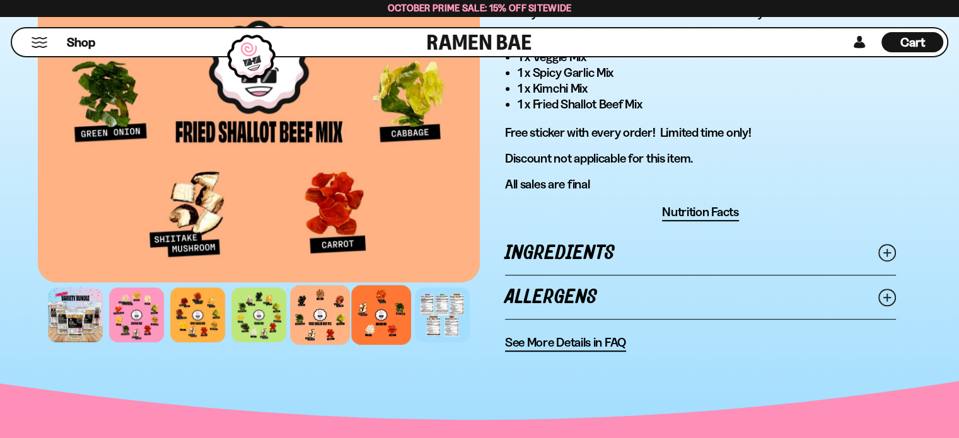
click at [376, 304] on div at bounding box center [381, 315] width 60 height 60
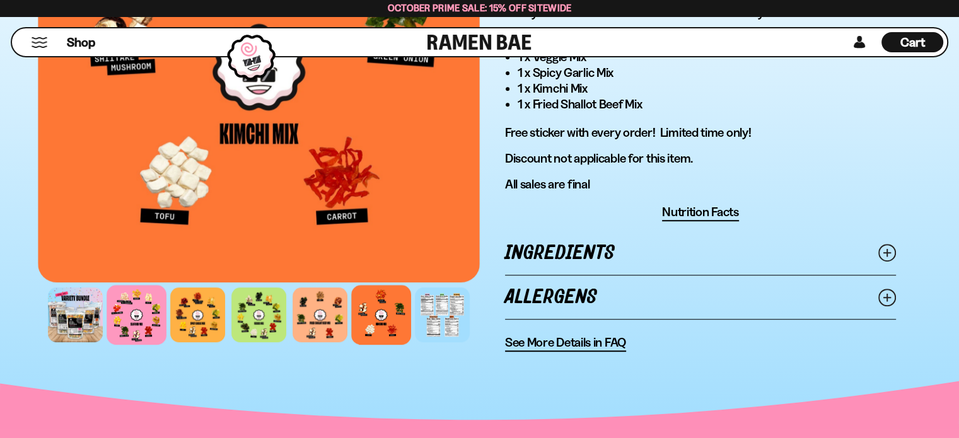
click at [133, 308] on div at bounding box center [137, 315] width 60 height 60
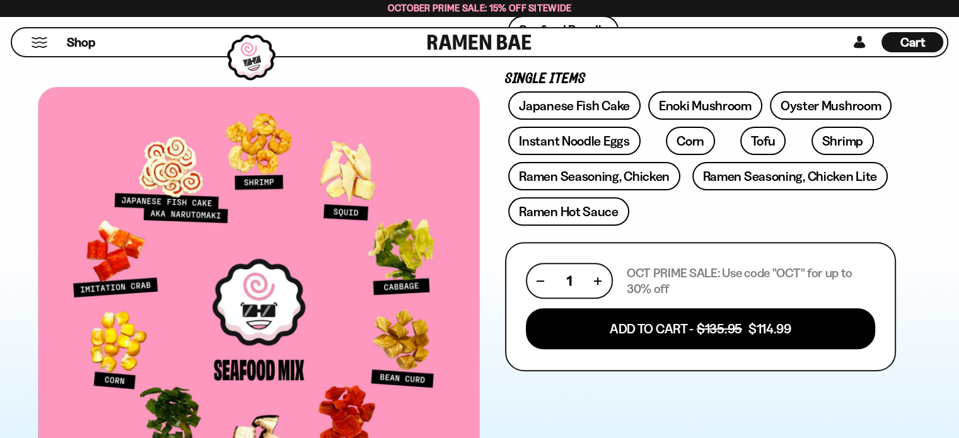
scroll to position [378, 0]
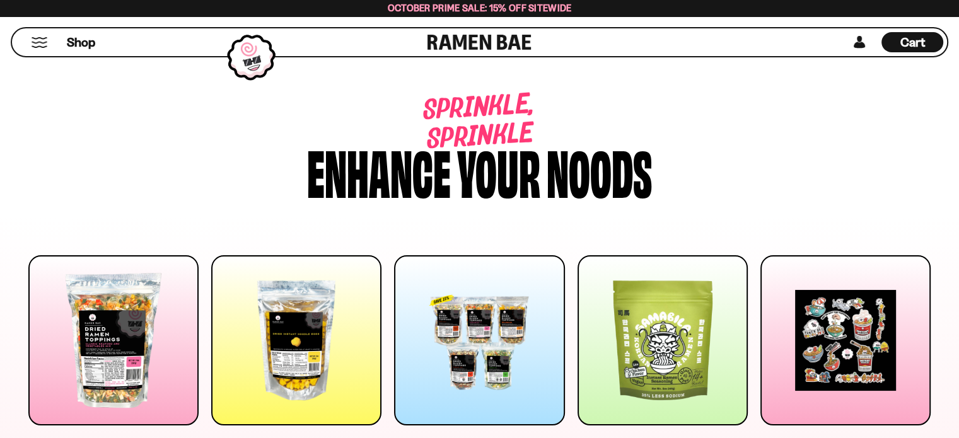
scroll to position [2733, 0]
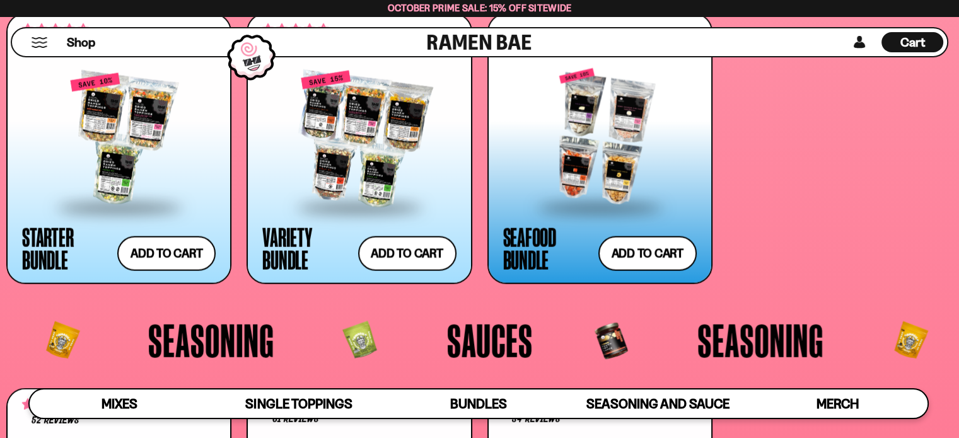
click at [600, 162] on div at bounding box center [600, 137] width 194 height 137
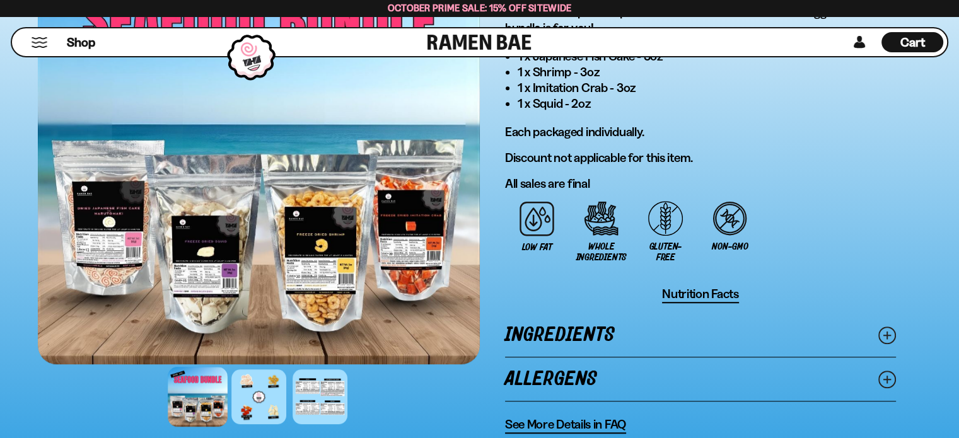
scroll to position [883, 0]
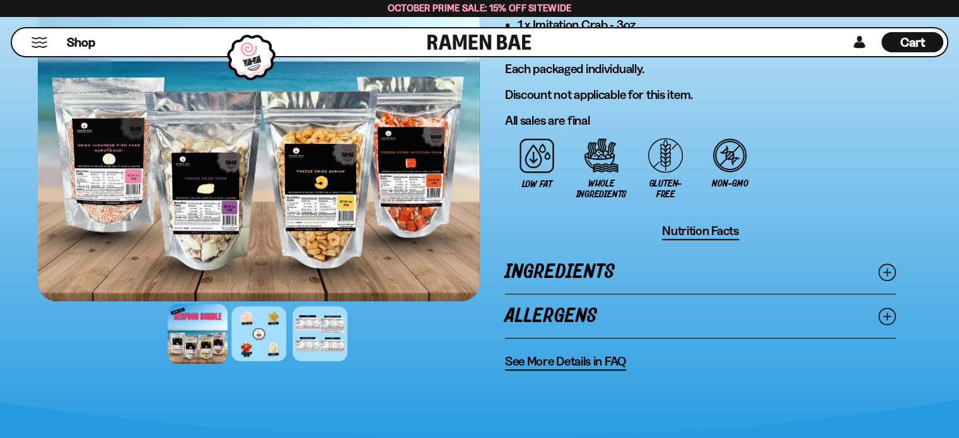
click at [212, 332] on div at bounding box center [198, 334] width 60 height 60
click at [250, 328] on div at bounding box center [259, 334] width 60 height 60
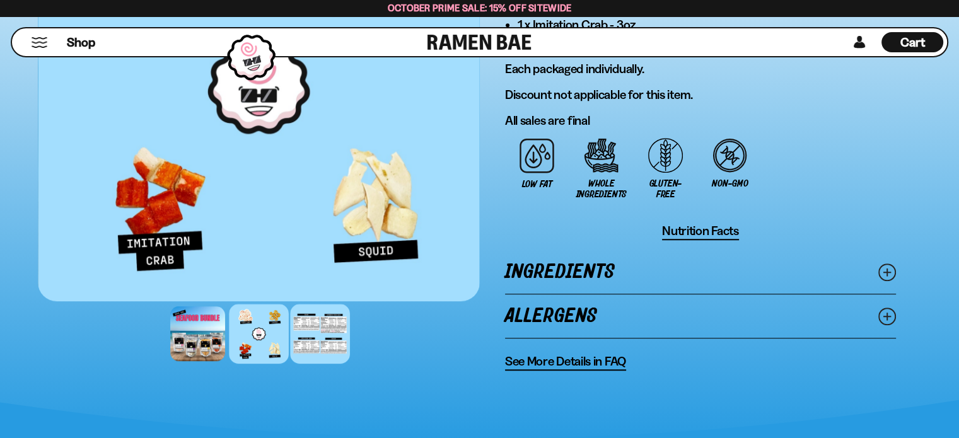
click at [322, 322] on div at bounding box center [320, 334] width 60 height 60
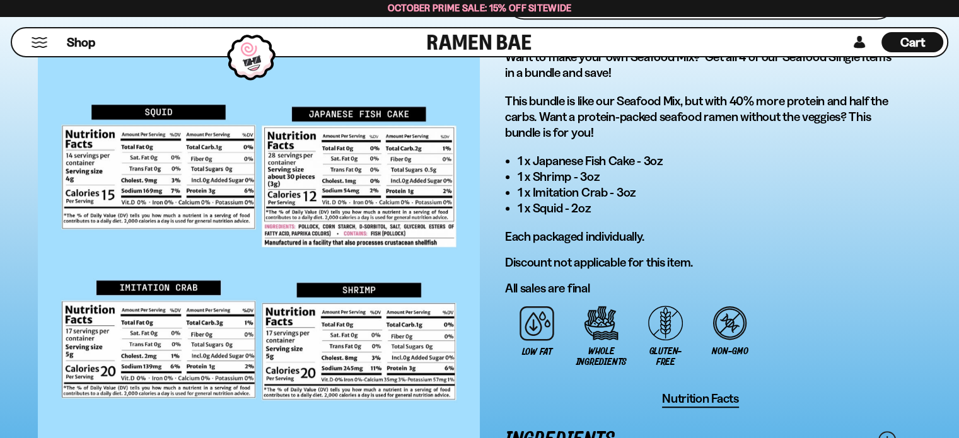
scroll to position [694, 0]
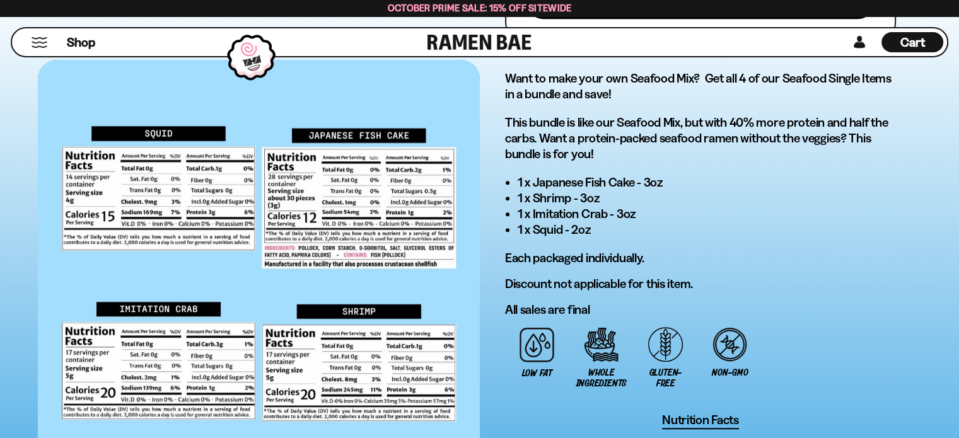
click at [326, 234] on div at bounding box center [259, 275] width 442 height 431
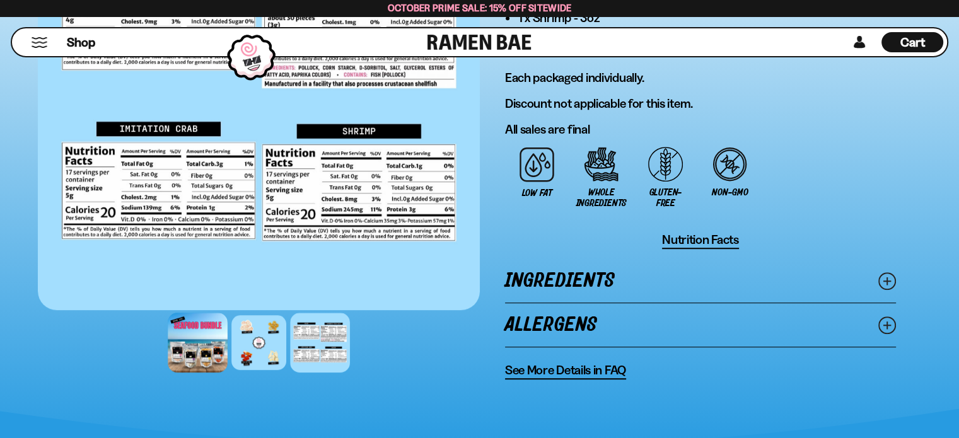
scroll to position [820, 0]
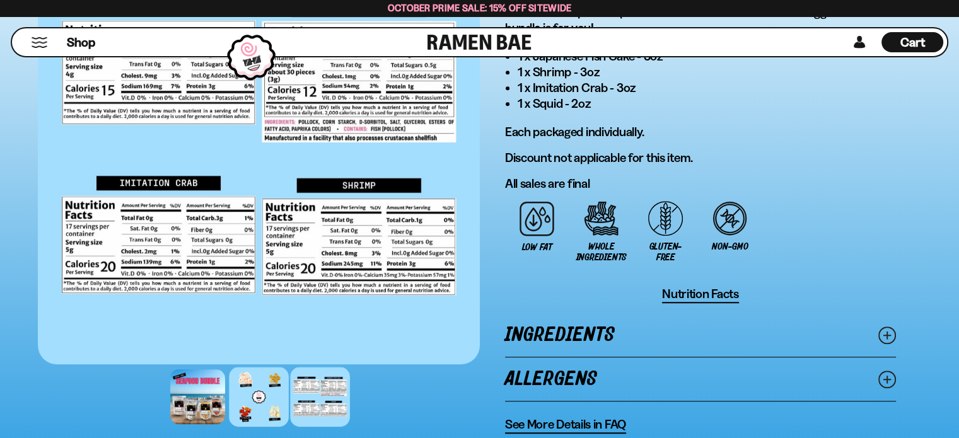
click at [247, 389] on div at bounding box center [259, 397] width 60 height 60
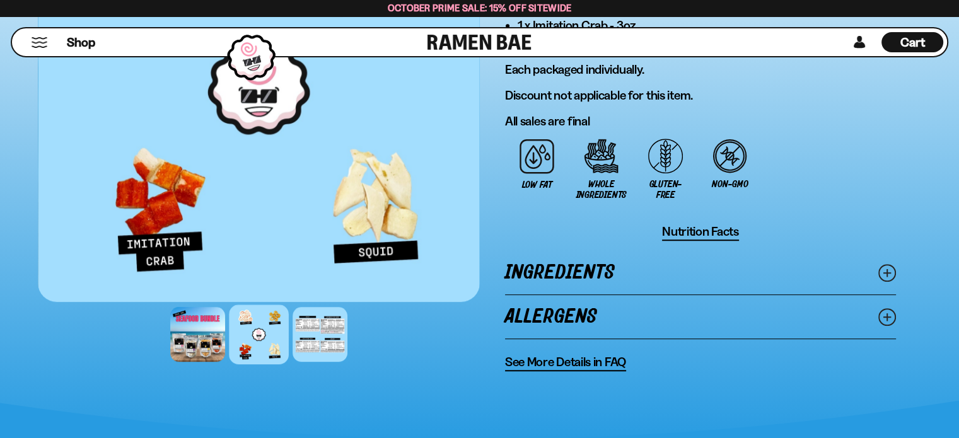
scroll to position [883, 0]
click at [190, 338] on div at bounding box center [198, 334] width 60 height 60
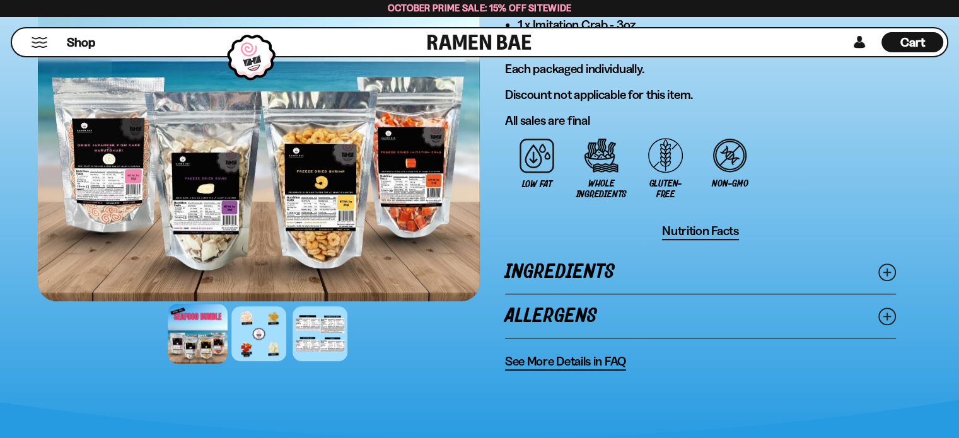
click at [325, 196] on div at bounding box center [259, 86] width 442 height 431
click at [312, 323] on div at bounding box center [320, 334] width 60 height 60
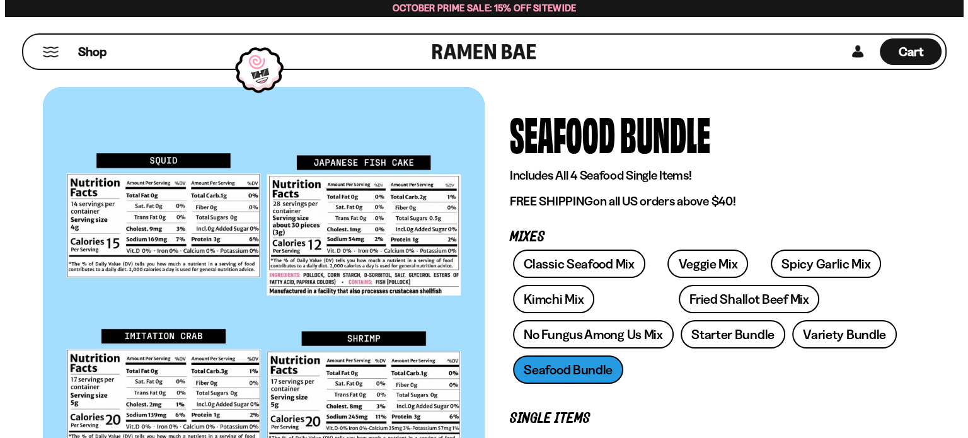
scroll to position [0, 0]
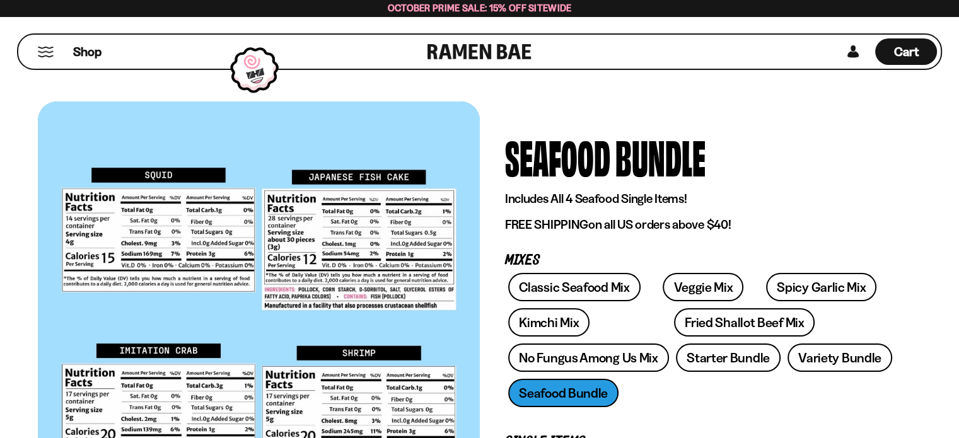
click at [44, 50] on button "Mobile Menu Trigger" at bounding box center [45, 52] width 17 height 11
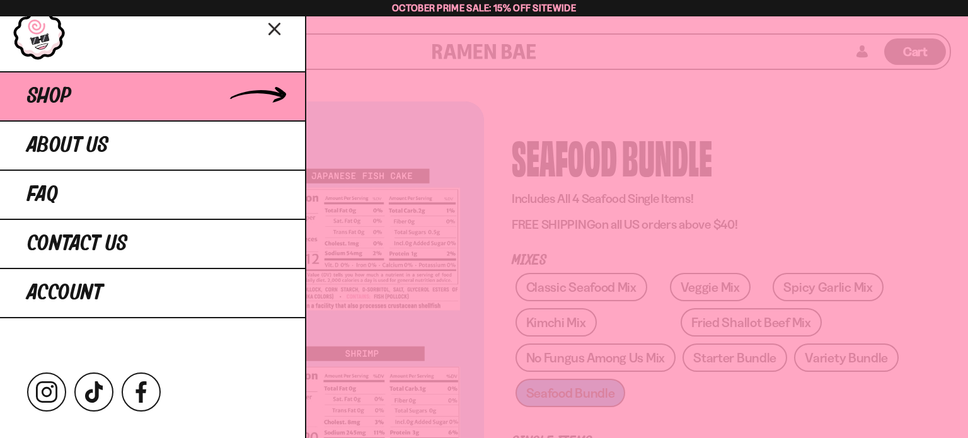
click at [79, 93] on link "Shop" at bounding box center [152, 95] width 305 height 49
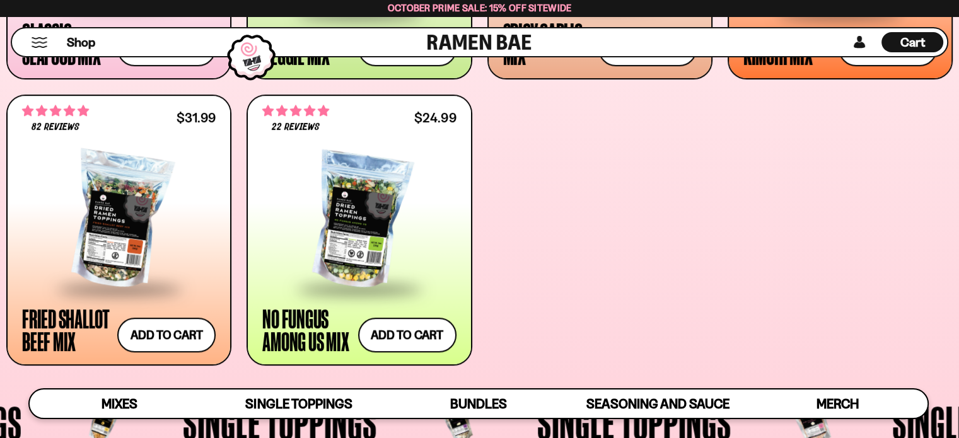
scroll to position [757, 0]
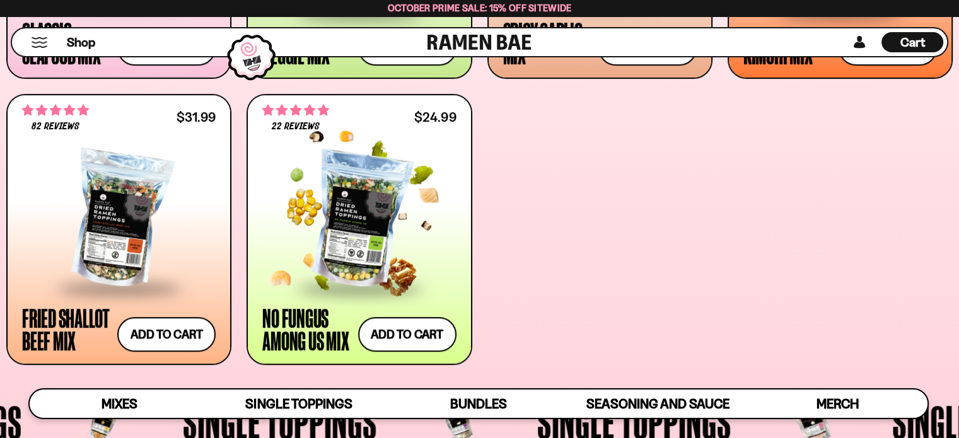
click at [384, 229] on div at bounding box center [359, 220] width 194 height 134
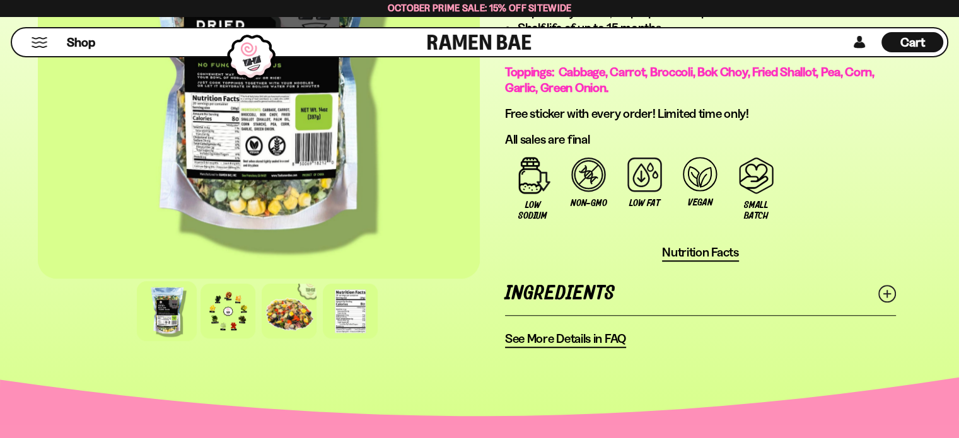
scroll to position [1009, 0]
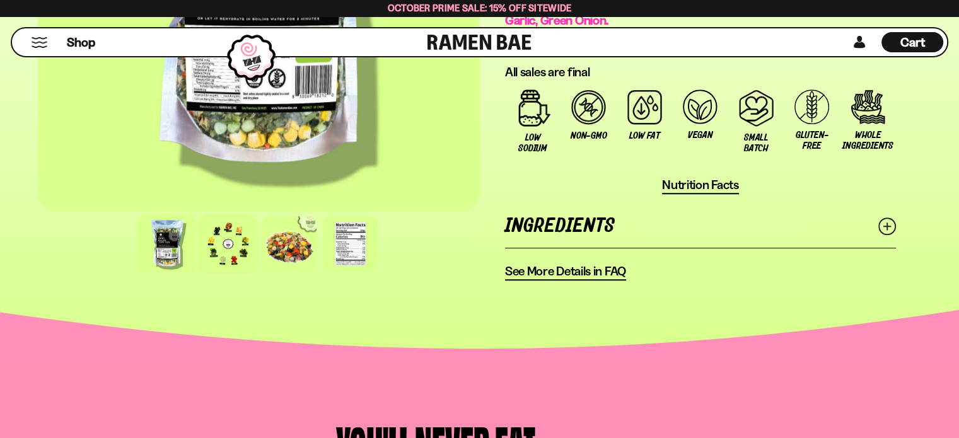
click at [232, 233] on div at bounding box center [228, 244] width 60 height 60
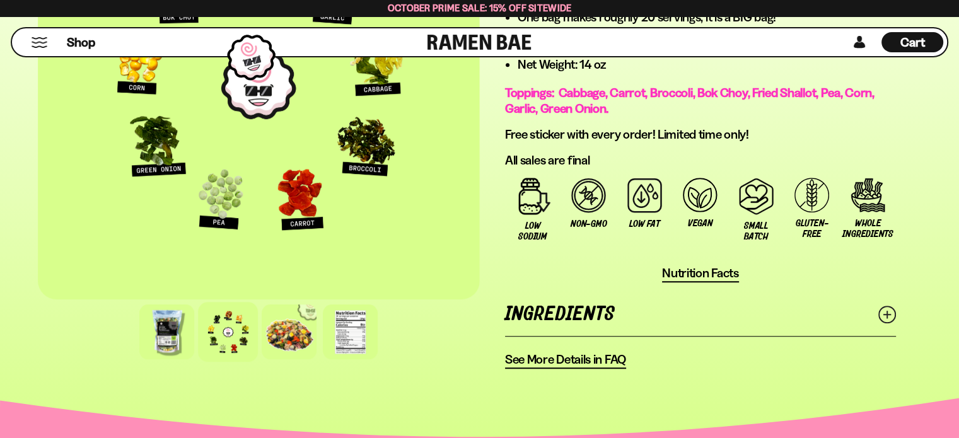
scroll to position [946, 0]
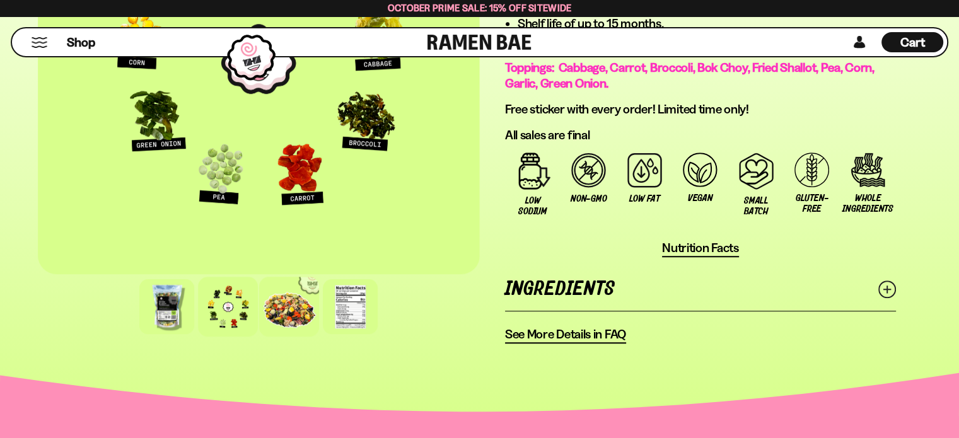
click at [289, 306] on div at bounding box center [289, 307] width 60 height 60
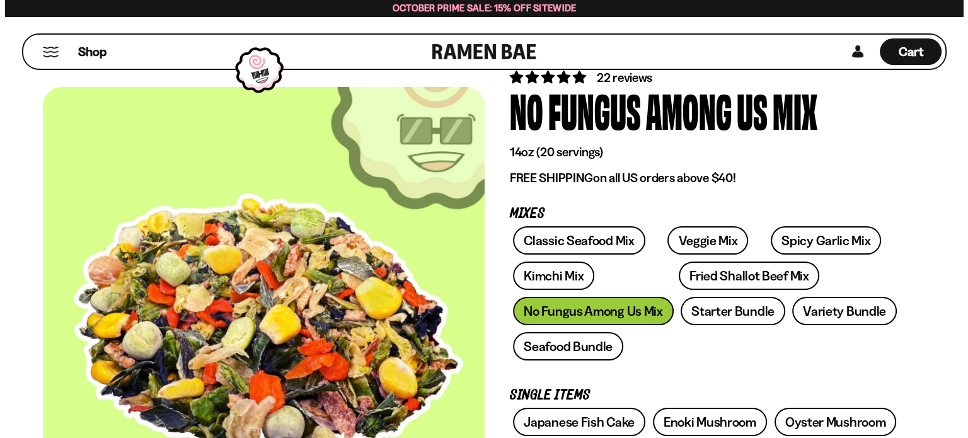
scroll to position [63, 0]
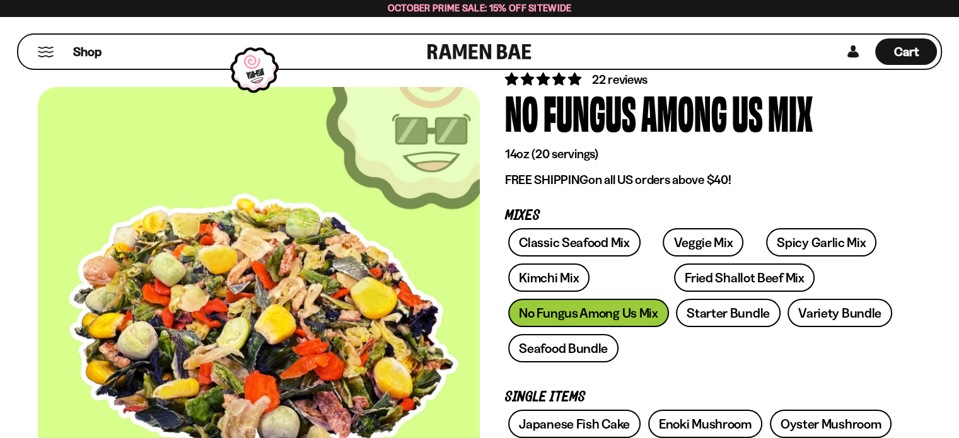
click at [41, 54] on button "Mobile Menu Trigger" at bounding box center [45, 52] width 17 height 11
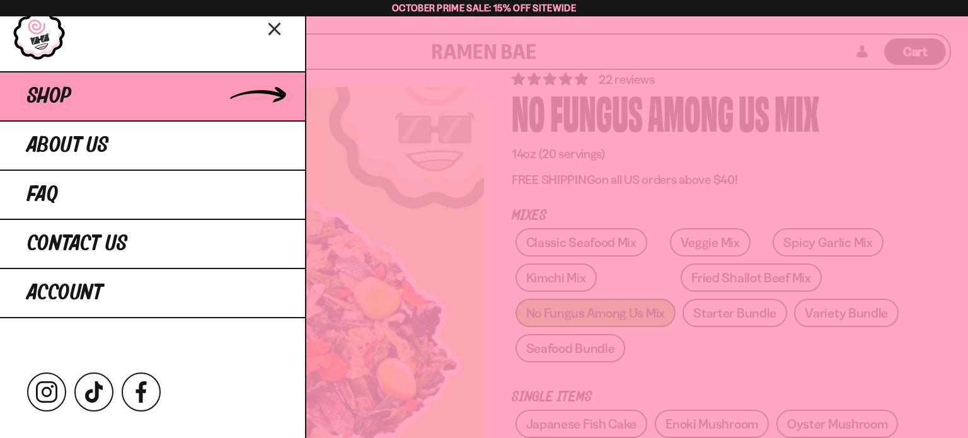
click at [54, 90] on span "Shop" at bounding box center [49, 96] width 44 height 23
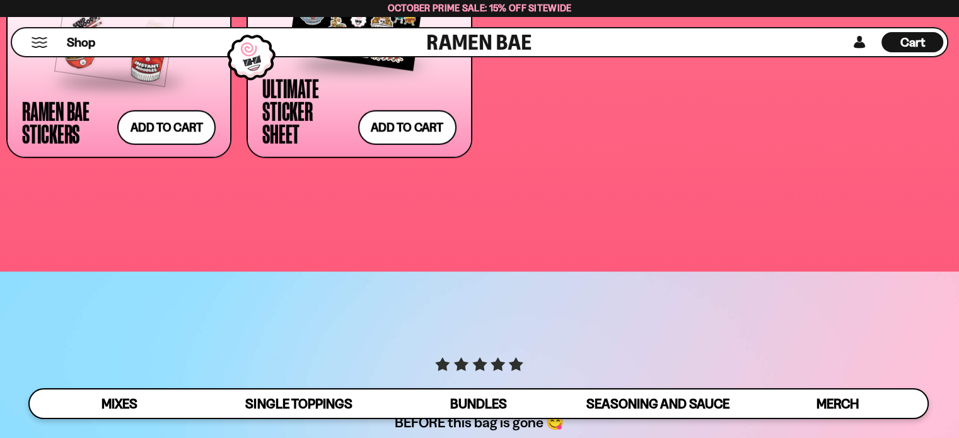
scroll to position [3720, 0]
